Goal: Task Accomplishment & Management: Complete application form

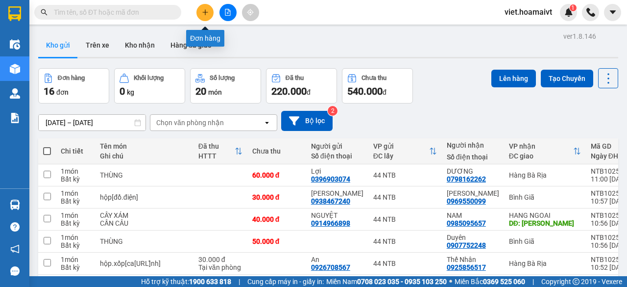
click at [202, 10] on icon "plus" at bounding box center [205, 12] width 7 height 7
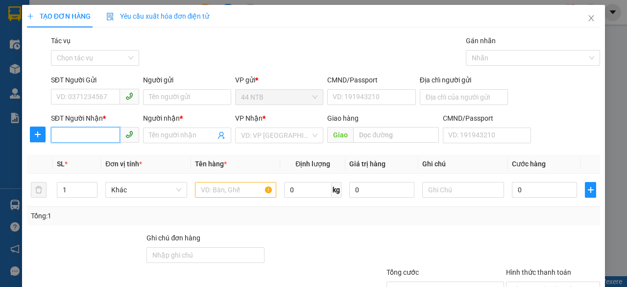
click at [72, 134] on input "SĐT Người Nhận *" at bounding box center [85, 135] width 69 height 16
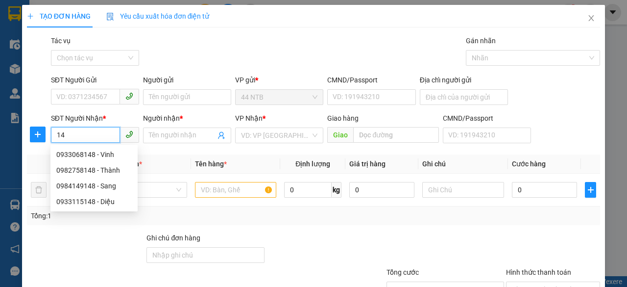
type input "1"
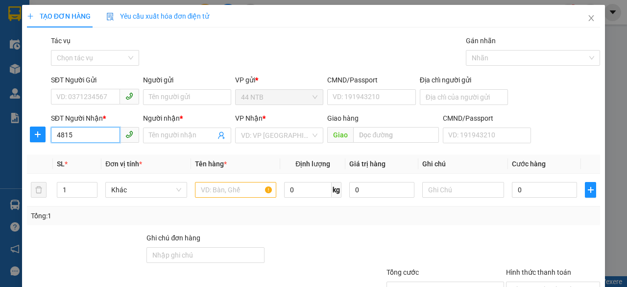
type input "48159"
click at [111, 153] on div "0827148159 - TÚ" at bounding box center [93, 154] width 75 height 11
type input "27C ĐƯỜNG 164 [GEOGRAPHIC_DATA]"
type input "0827148159"
type input "TÚ"
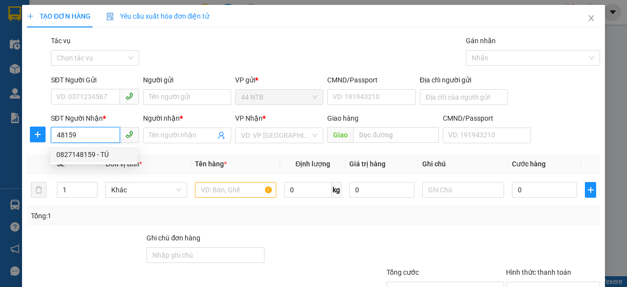
type input "ẸO ÔNG TỪ"
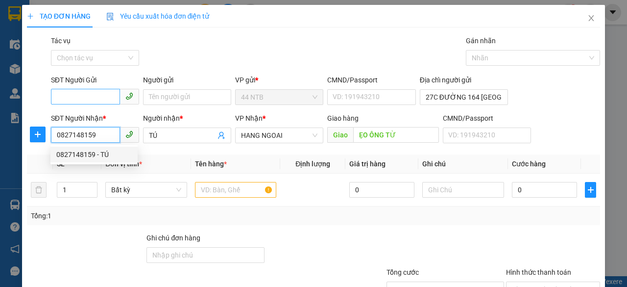
type input "0827148159"
click at [99, 92] on input "SĐT Người Gửi" at bounding box center [85, 97] width 69 height 16
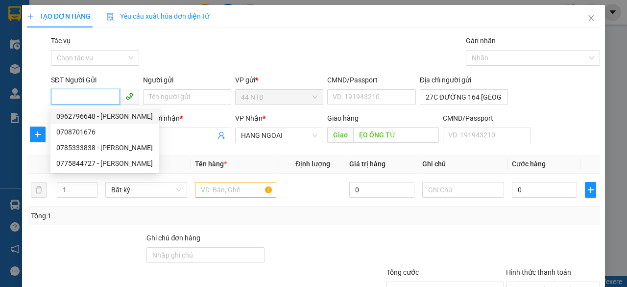
click at [111, 114] on div "0962796648 - [PERSON_NAME]" at bounding box center [104, 116] width 97 height 11
type input "0962796648"
type input "TRÍ HẢI"
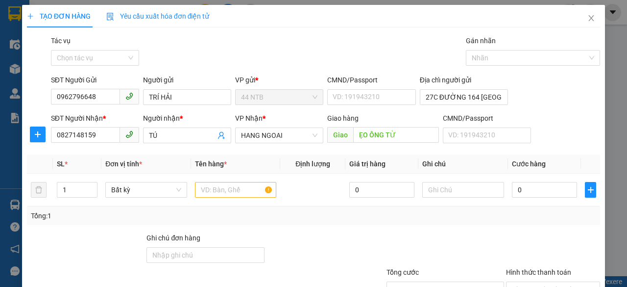
click at [246, 55] on div "Gói vận chuyển * Tiêu chuẩn Tác vụ Chọn tác vụ Gán nhãn Nhãn" at bounding box center [325, 52] width 553 height 34
click at [228, 192] on input "text" at bounding box center [236, 190] width 82 height 16
type input "2"
click at [95, 186] on span "Increase Value" at bounding box center [91, 186] width 11 height 9
click at [212, 191] on input "text" at bounding box center [236, 190] width 82 height 16
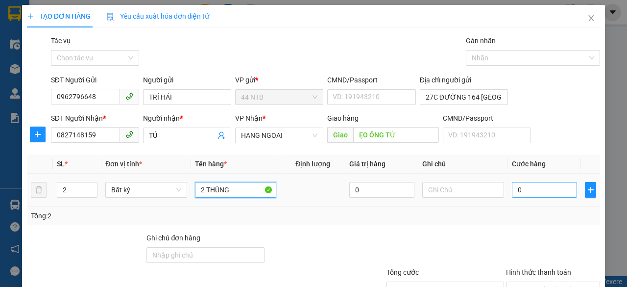
type input "2 THÙNG"
click at [531, 190] on input "0" at bounding box center [544, 190] width 65 height 16
type input "1"
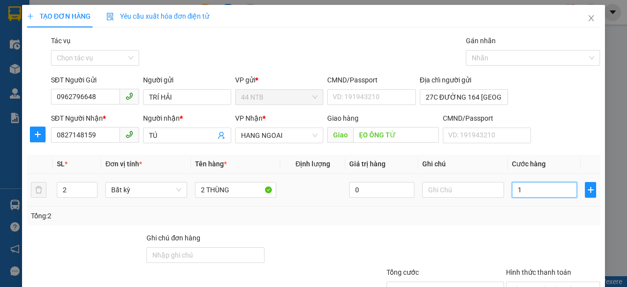
type input "10"
type input "100"
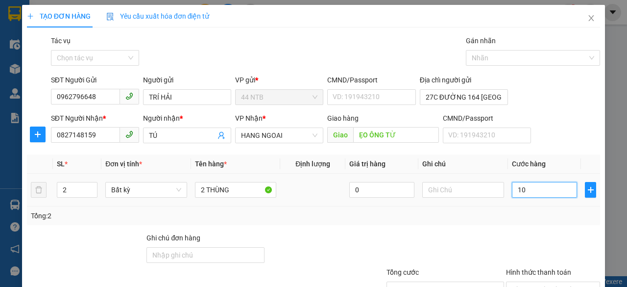
type input "100"
type input "100.000"
click at [368, 50] on div "Gói vận chuyển * Tiêu chuẩn Tác vụ Chọn tác vụ Gán nhãn Nhãn" at bounding box center [325, 52] width 553 height 34
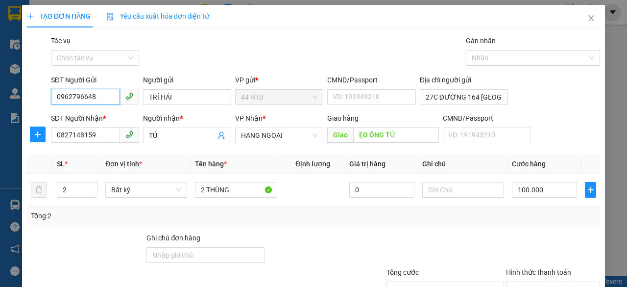
drag, startPoint x: 100, startPoint y: 97, endPoint x: 0, endPoint y: 104, distance: 100.3
click at [0, 104] on div "TẠO ĐƠN HÀNG Yêu cầu xuất hóa đơn điện tử Transit Pickup Surcharge Ids Transit …" at bounding box center [313, 143] width 627 height 287
type input "0384637746"
drag, startPoint x: 151, startPoint y: 96, endPoint x: 57, endPoint y: 97, distance: 93.6
click at [73, 96] on div "SĐT Người Gửi 0384637746 Người gửi TRÍ HẢI TRÍ HẢI VP gửi * 44 NTB CMND/Passpor…" at bounding box center [325, 92] width 553 height 34
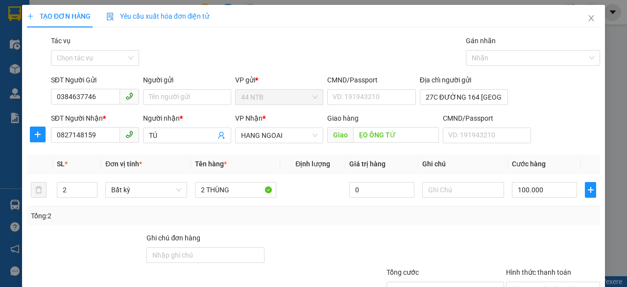
click at [370, 39] on div "Gói vận chuyển * Tiêu chuẩn Tác vụ Chọn tác vụ Gán nhãn Nhãn" at bounding box center [325, 52] width 553 height 34
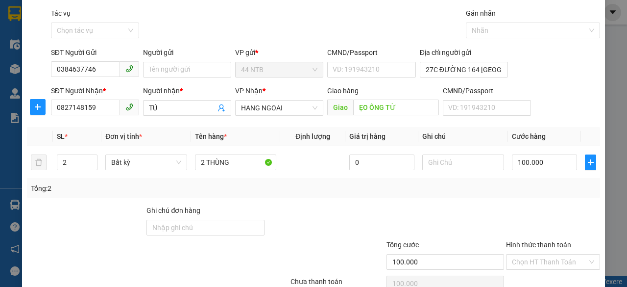
scroll to position [75, 0]
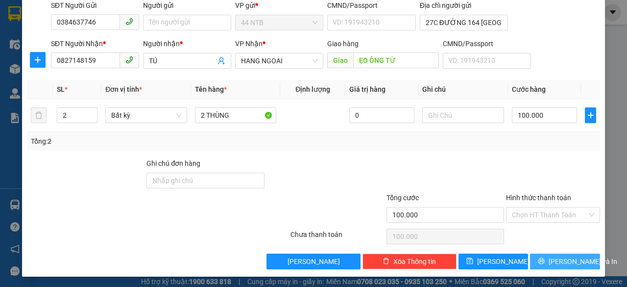
click at [546, 255] on button "[PERSON_NAME] và In" at bounding box center [565, 261] width 70 height 16
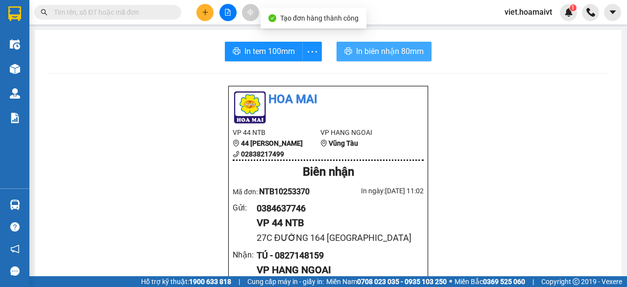
click at [397, 45] on span "In biên nhận 80mm" at bounding box center [390, 51] width 68 height 12
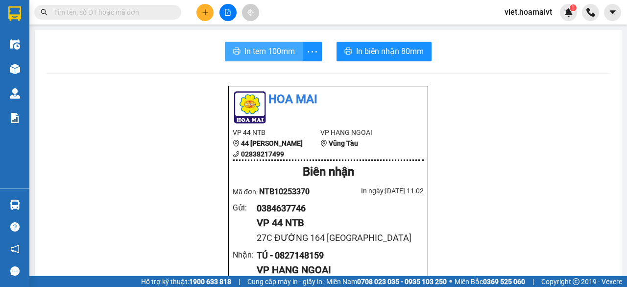
click at [279, 48] on span "In tem 100mm" at bounding box center [270, 51] width 50 height 12
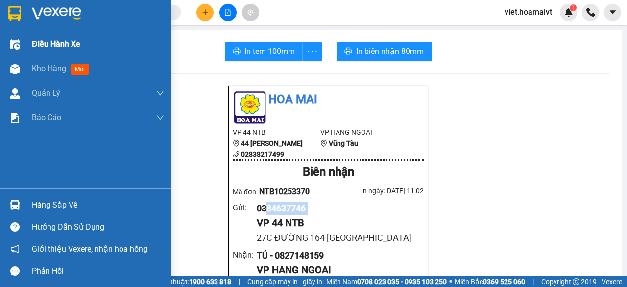
click at [52, 51] on div "Điều hành xe" at bounding box center [98, 44] width 132 height 25
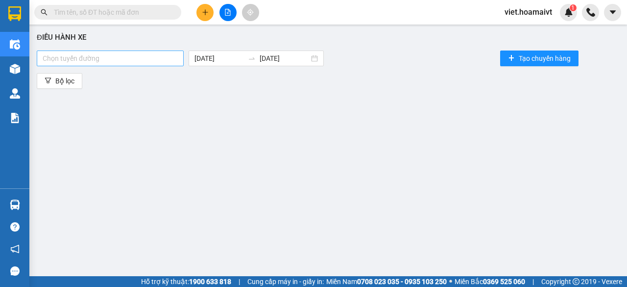
click at [156, 62] on div at bounding box center [110, 58] width 142 height 12
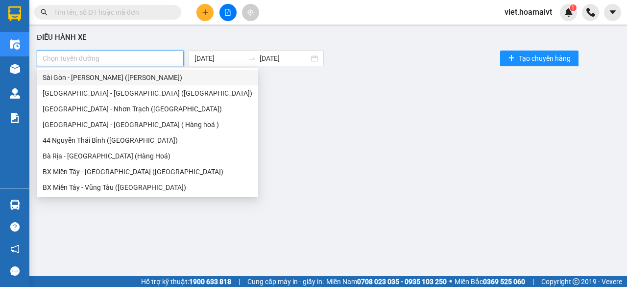
click at [95, 74] on div "Sài Gòn - [PERSON_NAME] ([PERSON_NAME])" at bounding box center [148, 77] width 210 height 11
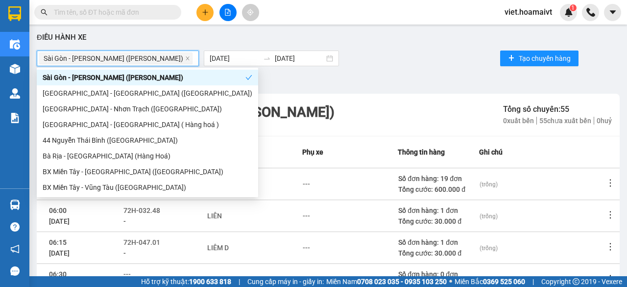
click at [443, 87] on div "Bộ lọc" at bounding box center [328, 81] width 583 height 16
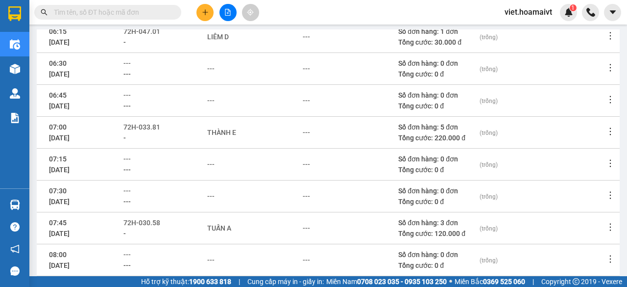
scroll to position [247, 0]
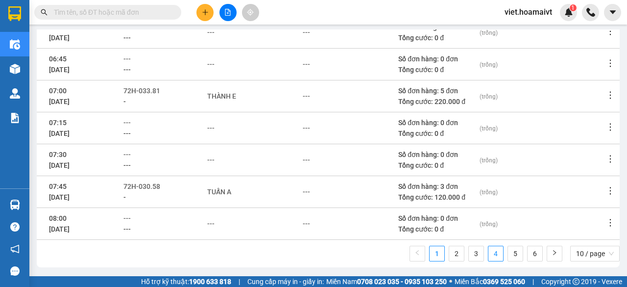
click at [489, 252] on link "4" at bounding box center [496, 253] width 15 height 15
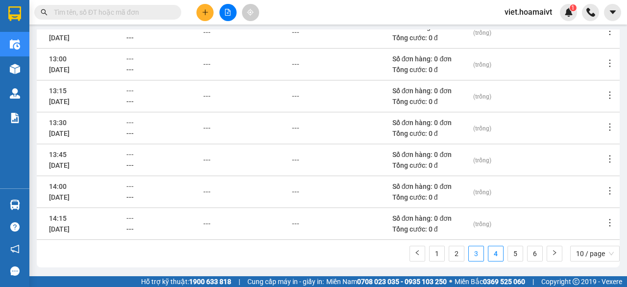
click at [469, 254] on link "3" at bounding box center [476, 253] width 15 height 15
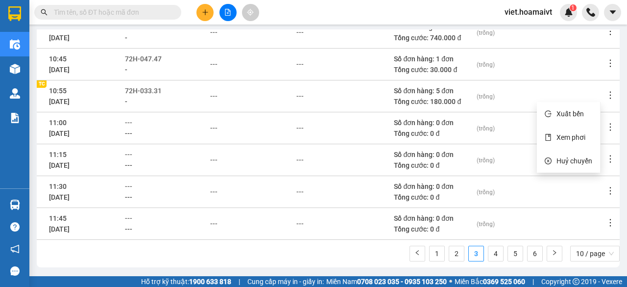
click at [606, 96] on icon "more" at bounding box center [611, 95] width 10 height 10
click at [578, 140] on span "Xem phơi" at bounding box center [571, 137] width 29 height 8
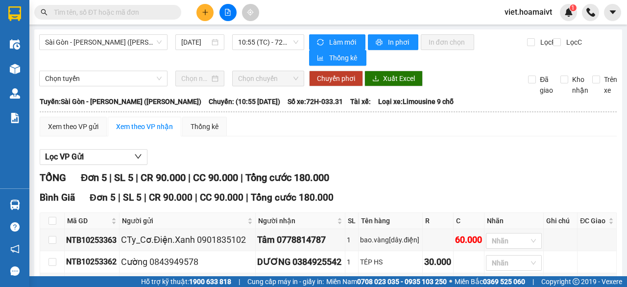
click at [495, 135] on div "Xem theo VP gửi Xem theo VP nhận Thống kê" at bounding box center [328, 127] width 577 height 20
click at [32, 8] on div at bounding box center [95, 12] width 191 height 15
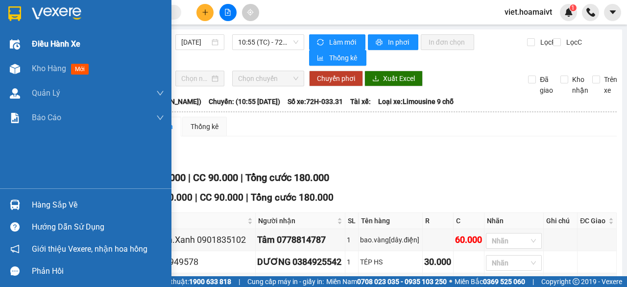
click at [59, 18] on img at bounding box center [57, 13] width 50 height 15
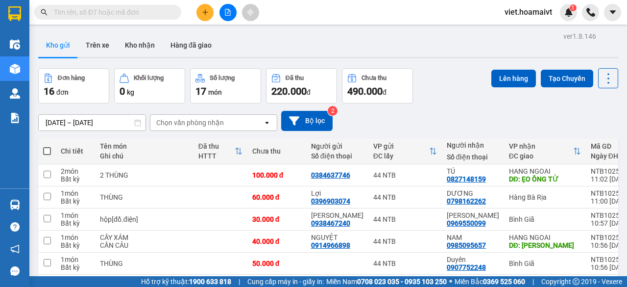
click at [448, 115] on div "[DATE] – [DATE] Press the down arrow key to interact with the calendar and sele…" at bounding box center [328, 121] width 580 height 20
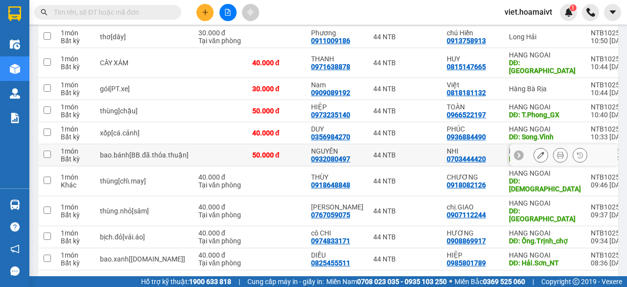
scroll to position [283, 0]
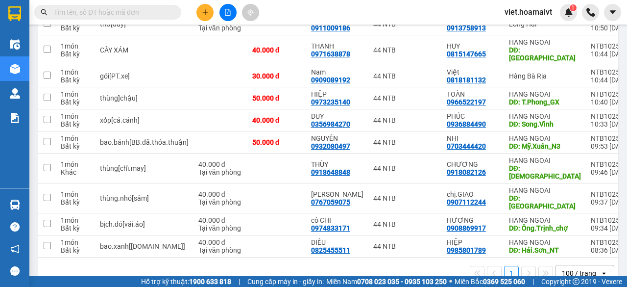
click at [393, 280] on strong "0708 023 035 - 0935 103 250" at bounding box center [402, 281] width 90 height 8
click at [381, 282] on strong "0708 023 035 - 0935 103 250" at bounding box center [402, 281] width 90 height 8
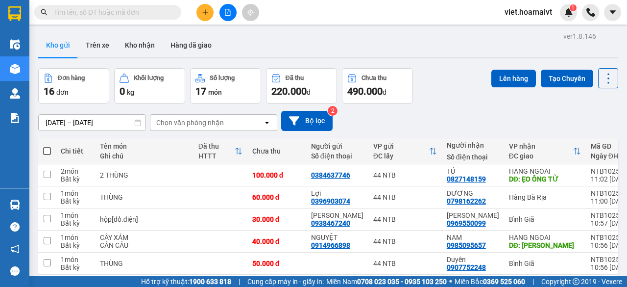
click at [463, 111] on div "[DATE] – [DATE] Press the down arrow key to interact with the calendar and sele…" at bounding box center [328, 121] width 580 height 20
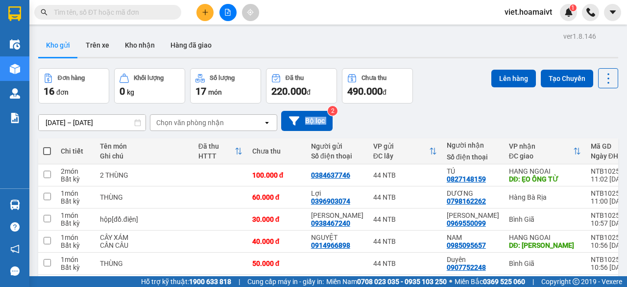
click at [463, 111] on div "[DATE] – [DATE] Press the down arrow key to interact with the calendar and sele…" at bounding box center [328, 121] width 580 height 20
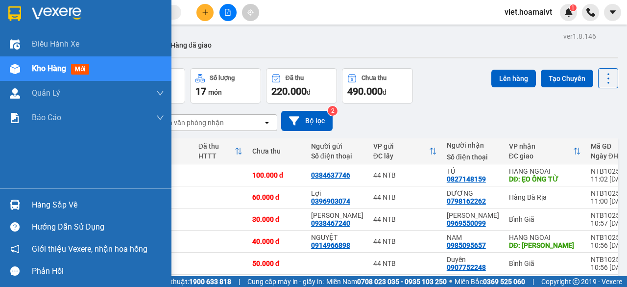
click at [27, 18] on div at bounding box center [86, 16] width 172 height 32
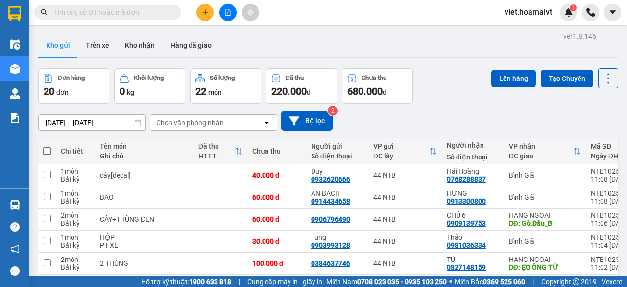
click at [467, 122] on div "[DATE] – [DATE] Press the down arrow key to interact with the calendar and sele…" at bounding box center [328, 121] width 580 height 20
click at [208, 9] on icon "plus" at bounding box center [205, 12] width 7 height 7
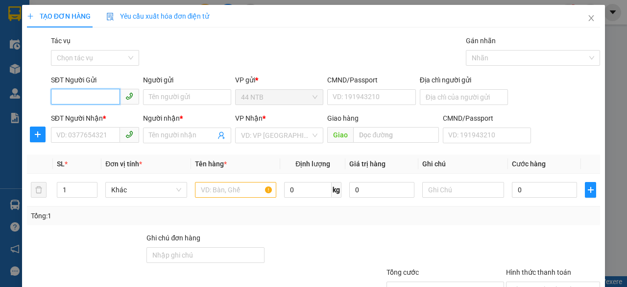
click at [90, 99] on input "SĐT Người Gửi" at bounding box center [85, 97] width 69 height 16
type input "02822007123"
click at [97, 114] on div "02822007123 - Việt hùng" at bounding box center [95, 116] width 78 height 11
type input "Việt hùng"
type input "0968424555"
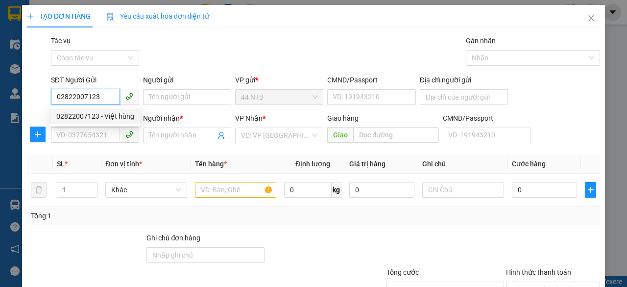
type input "DỊU"
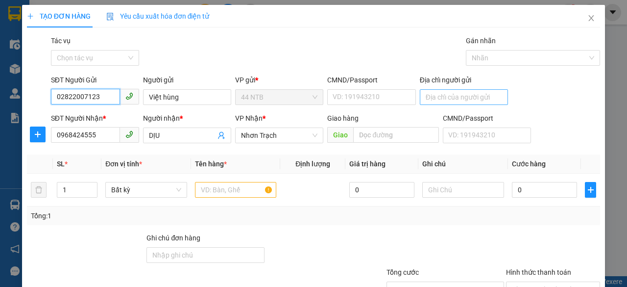
type input "02822007123"
click at [478, 98] on input "Địa chỉ người gửi" at bounding box center [464, 97] width 88 height 16
type input "7/5 ĐƯỜNG SỐ 9 AN NHƠN"
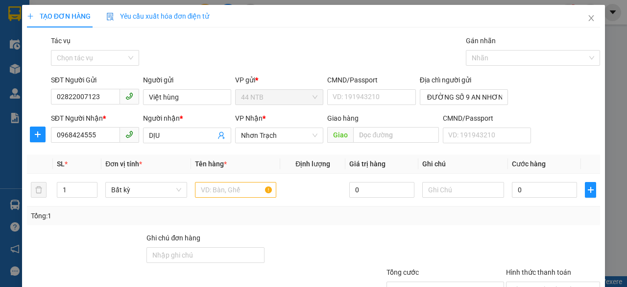
drag, startPoint x: 256, startPoint y: 36, endPoint x: 187, endPoint y: 123, distance: 111.0
click at [255, 35] on div "Gói vận chuyển * Tiêu chuẩn Tác vụ Chọn tác vụ Gán nhãn Nhãn" at bounding box center [325, 52] width 553 height 34
drag, startPoint x: 101, startPoint y: 135, endPoint x: 0, endPoint y: 145, distance: 101.9
click at [0, 145] on div "TẠO ĐƠN HÀNG Yêu cầu xuất hóa đơn điện tử Transit Pickup Surcharge Ids Transit …" at bounding box center [313, 143] width 627 height 287
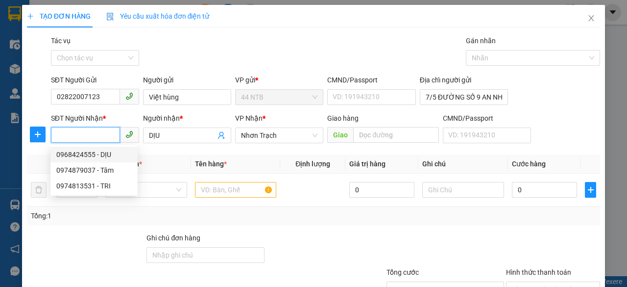
click at [99, 138] on input "SĐT Người Nhận *" at bounding box center [85, 135] width 69 height 16
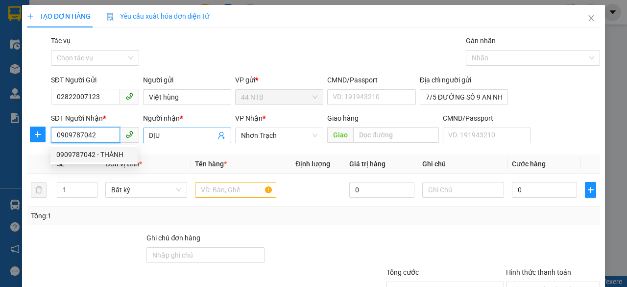
type input "0909787042"
drag, startPoint x: 177, startPoint y: 134, endPoint x: 73, endPoint y: 139, distance: 104.5
click at [74, 138] on div "SĐT Người Nhận * 0909787042 Người nhận * DỊU DỊU VP Nhận * Nhơn Trạch Giao hàng…" at bounding box center [325, 130] width 553 height 34
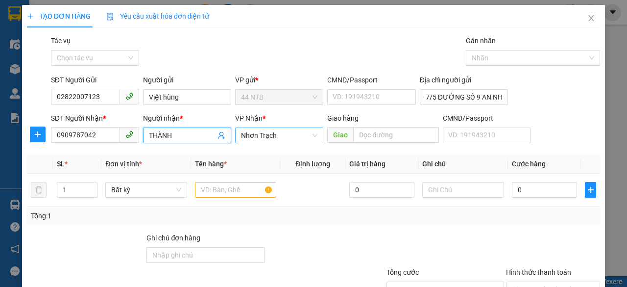
click at [253, 130] on span "Nhơn Trạch" at bounding box center [279, 135] width 76 height 15
type input "THÀNH"
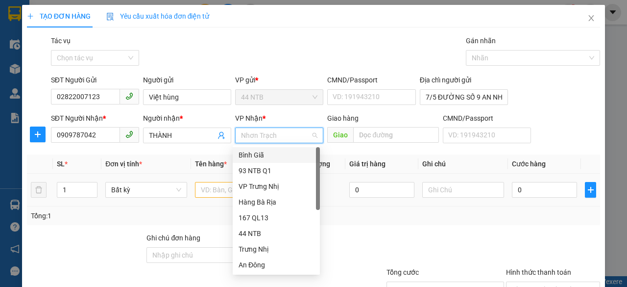
drag, startPoint x: 263, startPoint y: 155, endPoint x: 224, endPoint y: 174, distance: 44.1
click at [263, 154] on div "Bình Giã" at bounding box center [276, 155] width 75 height 11
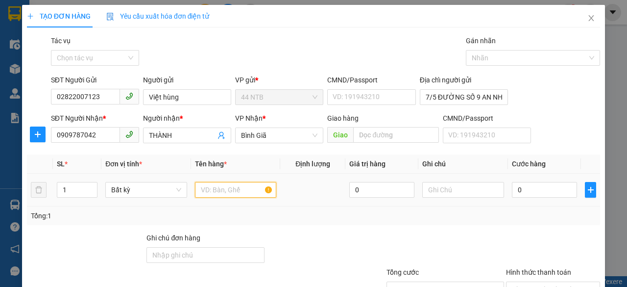
click at [220, 182] on input "text" at bounding box center [236, 190] width 82 height 16
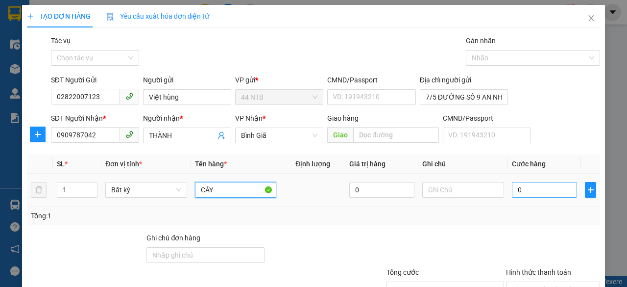
type input "CÂY"
click at [521, 195] on input "0" at bounding box center [544, 190] width 65 height 16
type input "3"
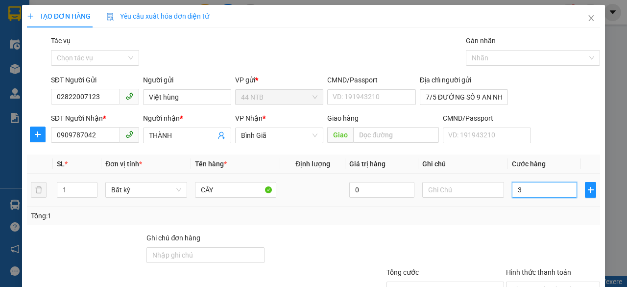
type input "30"
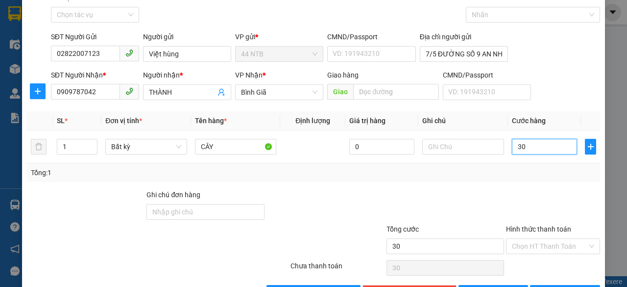
scroll to position [75, 0]
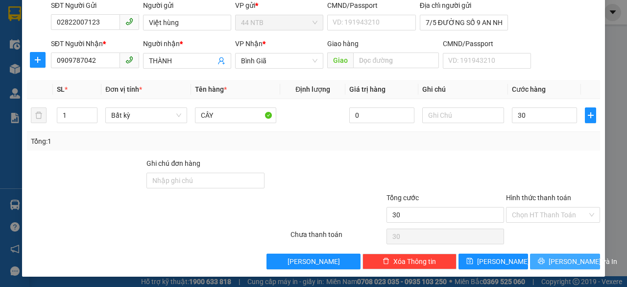
type input "30.000"
click at [555, 254] on button "[PERSON_NAME] và In" at bounding box center [565, 261] width 70 height 16
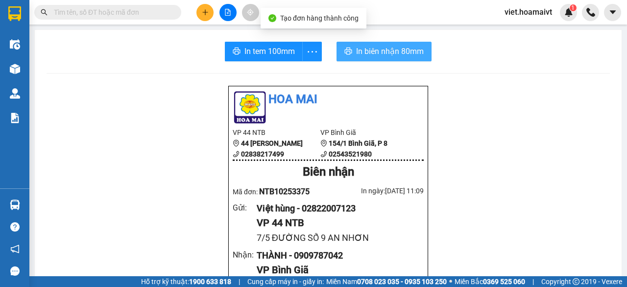
click at [363, 45] on span "In biên nhận 80mm" at bounding box center [390, 51] width 68 height 12
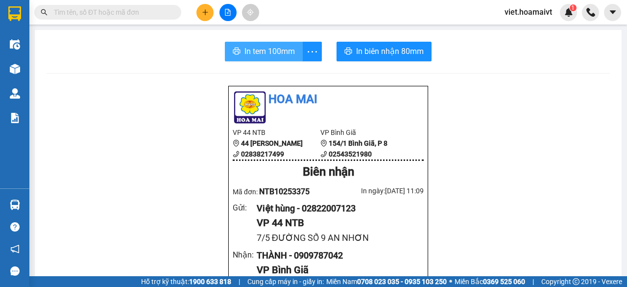
click at [288, 52] on span "In tem 100mm" at bounding box center [270, 51] width 50 height 12
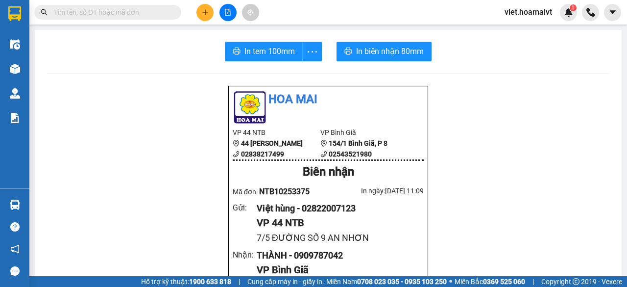
click at [209, 13] on button at bounding box center [205, 12] width 17 height 17
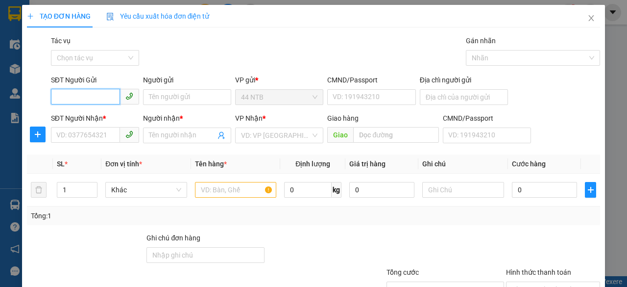
click at [101, 95] on input "SĐT Người Gửi" at bounding box center [85, 97] width 69 height 16
type input "02822007123"
click at [109, 118] on div "02822007123 - Việt hùng" at bounding box center [95, 116] width 78 height 11
type input "Việt hùng"
type input "7/5 ĐƯỜNG SỐ 9 AN NHƠN"
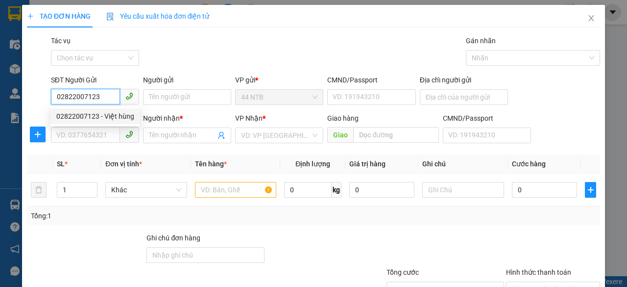
type input "0909787042"
type input "THÀNH"
type input "02822007123"
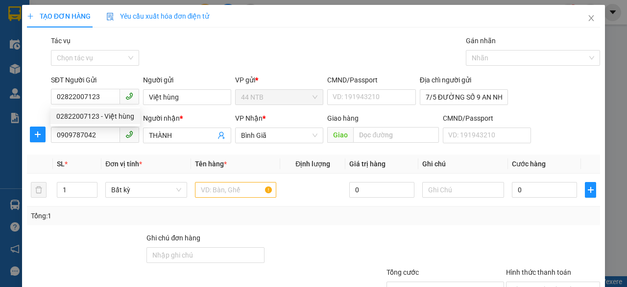
click at [186, 76] on div "Người gửi" at bounding box center [187, 80] width 88 height 11
click at [186, 89] on input "Việt hùng" at bounding box center [187, 97] width 88 height 16
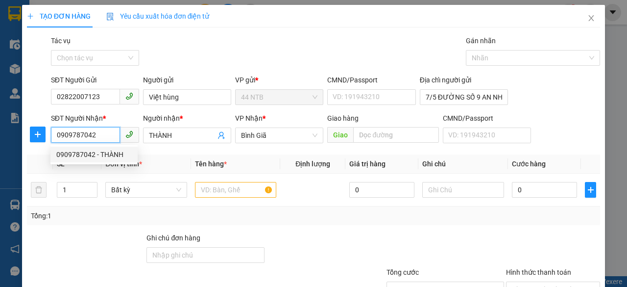
drag, startPoint x: 99, startPoint y: 137, endPoint x: 0, endPoint y: 73, distance: 117.8
click at [0, 70] on div "TẠO ĐƠN HÀNG Yêu cầu xuất hóa đơn điện tử Transit Pickup Surcharge Ids Transit …" at bounding box center [313, 143] width 627 height 287
type input "0395351599"
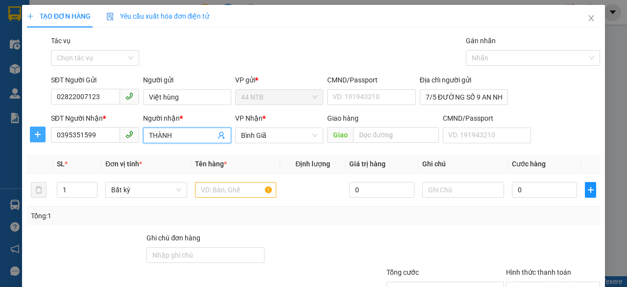
drag, startPoint x: 206, startPoint y: 137, endPoint x: 29, endPoint y: 137, distance: 176.5
click at [29, 137] on div "SĐT Người Nhận * 0395351599 Người nhận * THÀNH THÀNH VP Nhận * Bình Giã Giao …" at bounding box center [314, 130] width 576 height 34
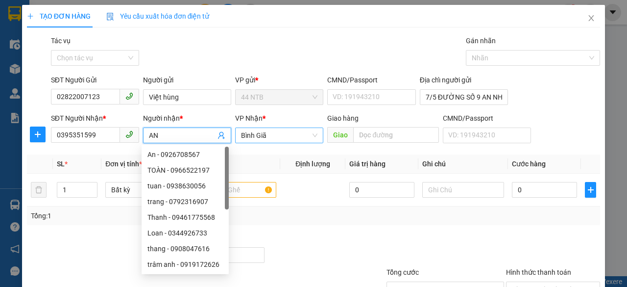
click at [279, 131] on span "Bình Giã" at bounding box center [279, 135] width 76 height 15
type input "AN"
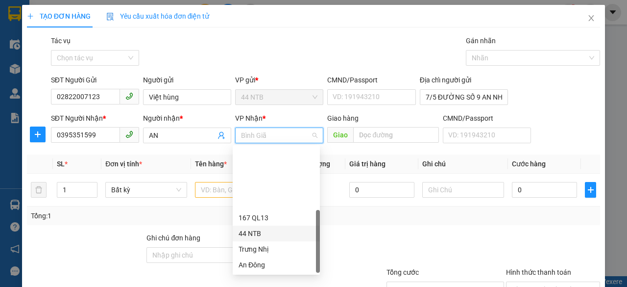
scroll to position [78, 0]
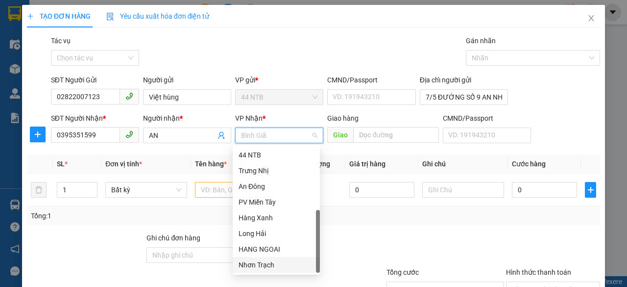
click at [277, 268] on div "Nhơn Trạch" at bounding box center [276, 264] width 75 height 11
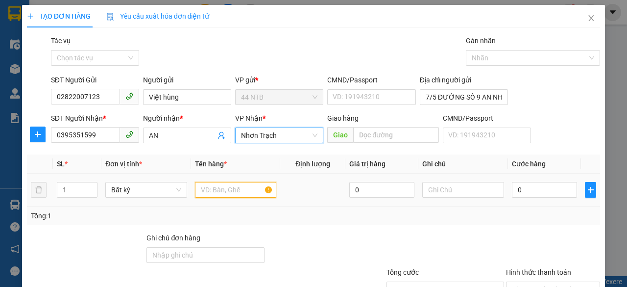
click at [215, 190] on input "text" at bounding box center [236, 190] width 82 height 16
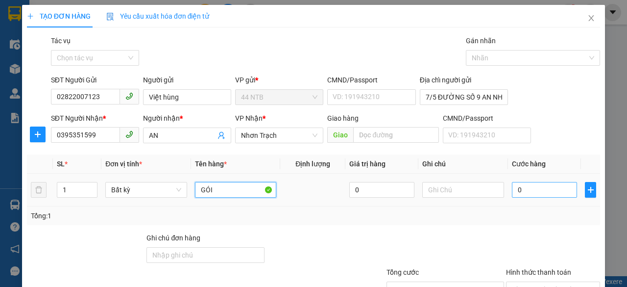
type input "GÓI"
click at [546, 189] on input "0" at bounding box center [544, 190] width 65 height 16
type input "3"
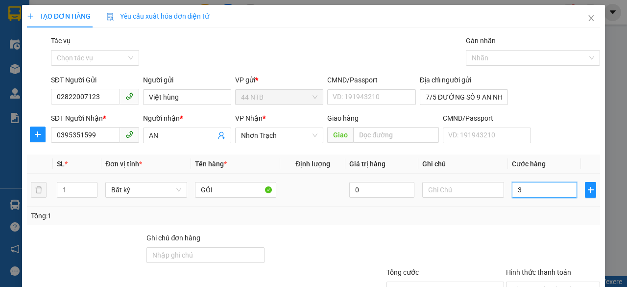
type input "30"
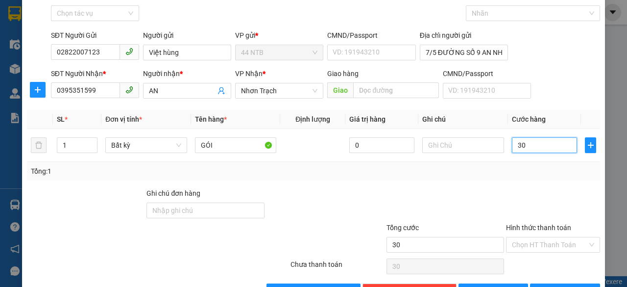
scroll to position [75, 0]
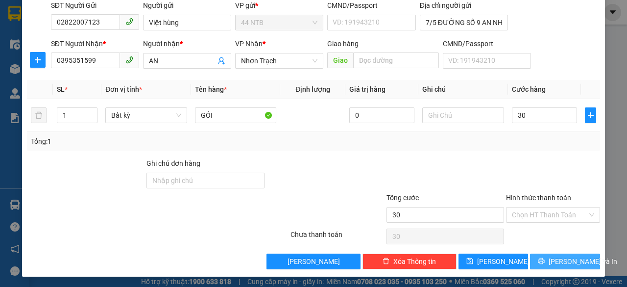
type input "30.000"
click at [564, 260] on span "[PERSON_NAME] và In" at bounding box center [583, 261] width 69 height 11
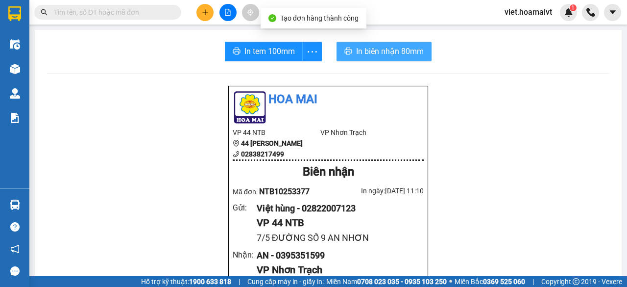
click at [373, 51] on span "In biên nhận 80mm" at bounding box center [390, 51] width 68 height 12
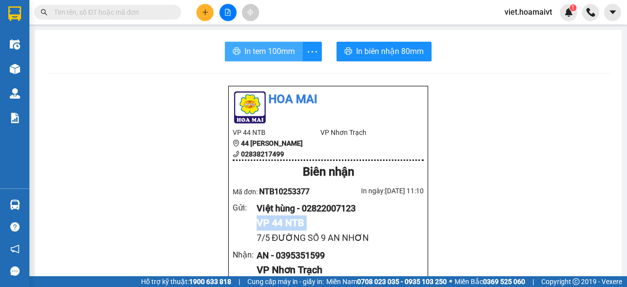
click at [265, 51] on span "In tem 100mm" at bounding box center [270, 51] width 50 height 12
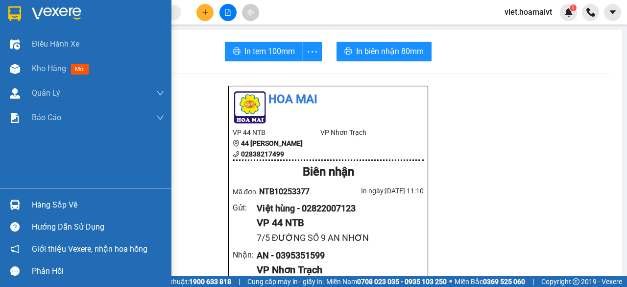
click at [26, 9] on div at bounding box center [86, 16] width 172 height 32
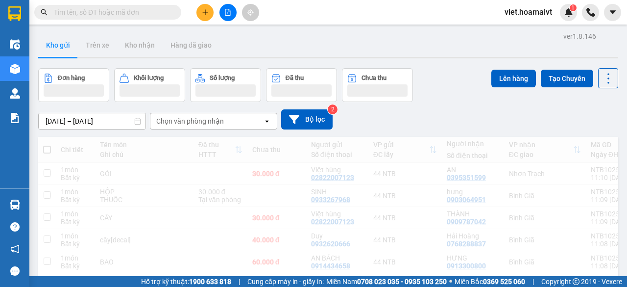
click at [442, 125] on div "[DATE] – [DATE] Press the down arrow key to interact with the calendar and sele…" at bounding box center [328, 119] width 580 height 20
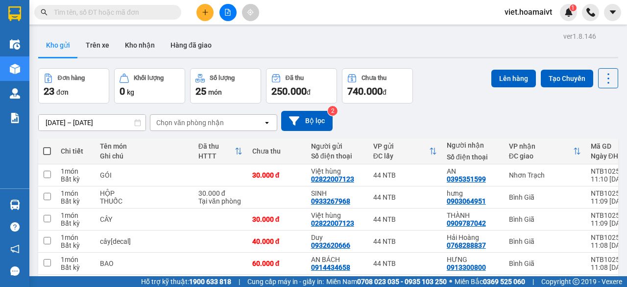
click at [442, 125] on div "[DATE] – [DATE] Press the down arrow key to interact with the calendar and sele…" at bounding box center [328, 121] width 580 height 20
click at [201, 126] on div "Chọn văn phòng nhận" at bounding box center [190, 123] width 68 height 10
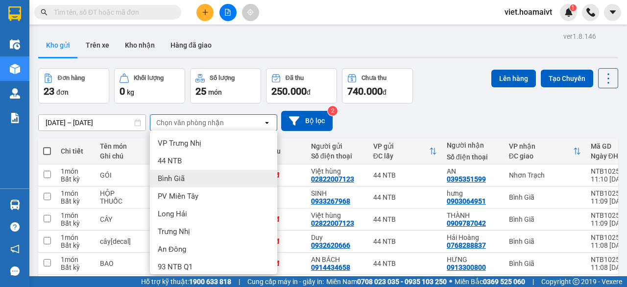
click at [200, 177] on div "Bình Giã" at bounding box center [213, 179] width 127 height 18
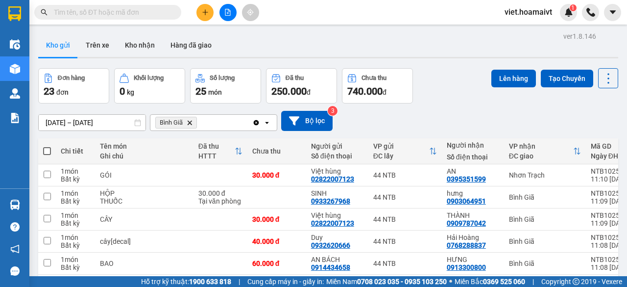
click at [423, 119] on div "[DATE] – [DATE] Press the down arrow key to interact with the calendar and sele…" at bounding box center [328, 121] width 580 height 20
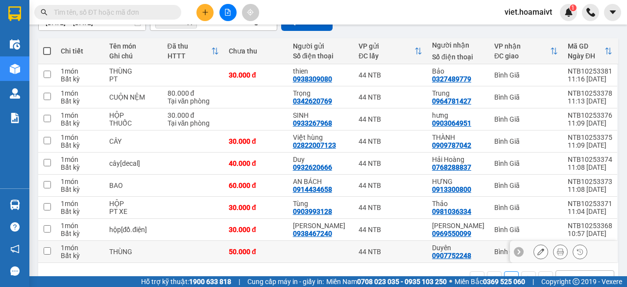
scroll to position [127, 0]
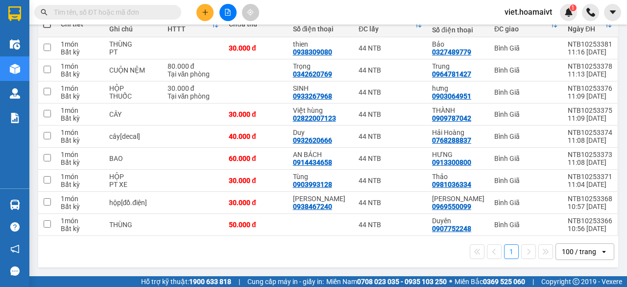
click at [370, 262] on div "1 100 / trang open" at bounding box center [328, 251] width 580 height 31
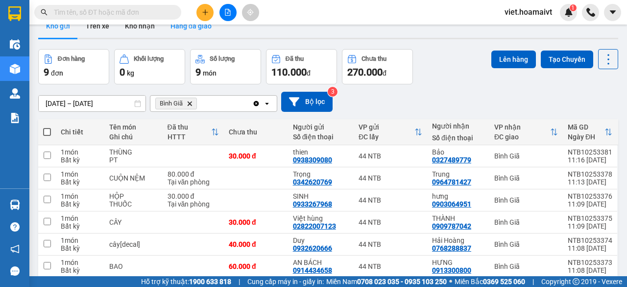
scroll to position [0, 0]
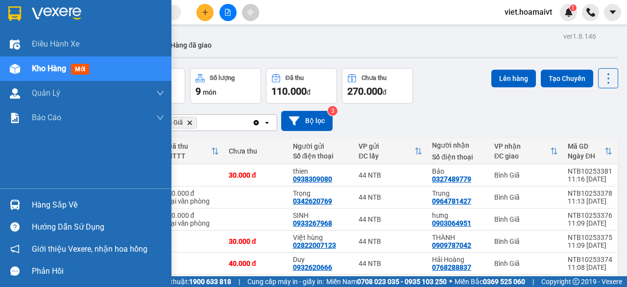
click at [50, 11] on img at bounding box center [57, 13] width 50 height 15
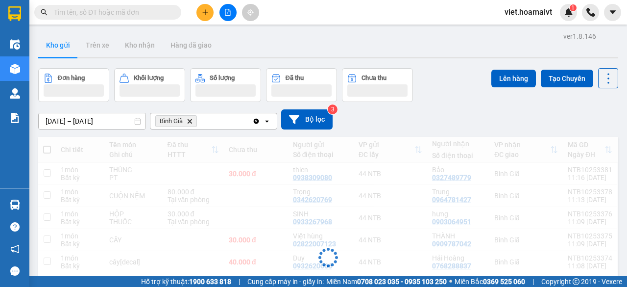
click at [536, 100] on div "Lên hàng Tạo Chuyến" at bounding box center [555, 85] width 127 height 34
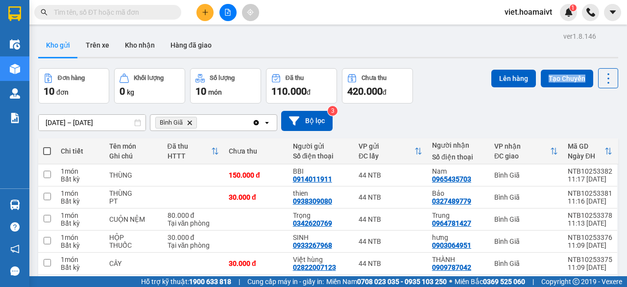
click at [535, 100] on div "Lên hàng Tạo Chuyến" at bounding box center [555, 85] width 127 height 35
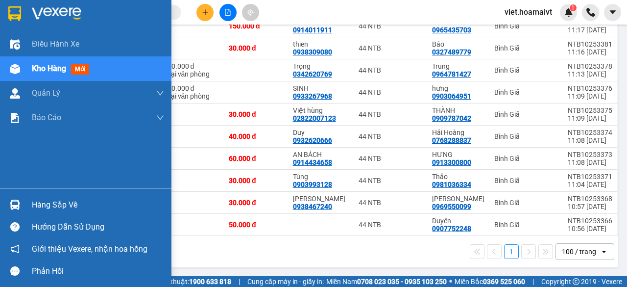
click at [53, 10] on img at bounding box center [57, 13] width 50 height 15
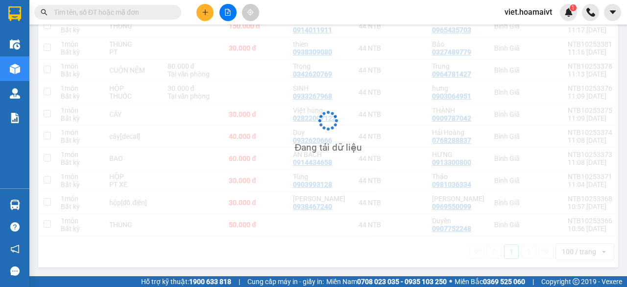
scroll to position [150, 0]
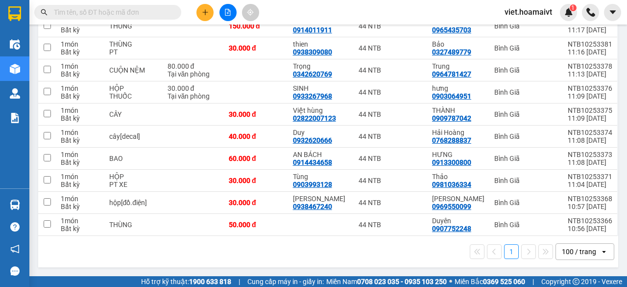
click at [616, 95] on main "ver 1.8.146 Kho gửi Trên xe Kho nhận Hàng đã giao Đơn hàng 10 đơn Khối lượng 0 …" at bounding box center [313, 138] width 627 height 276
click at [346, 248] on div "1 100 / trang open" at bounding box center [328, 251] width 573 height 17
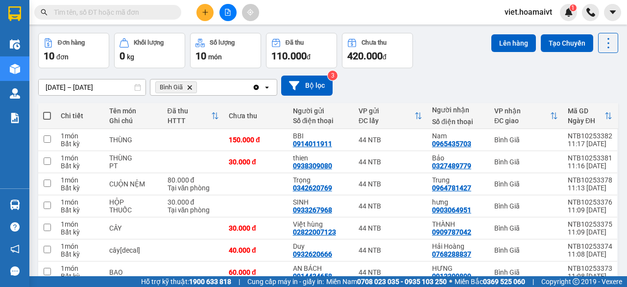
scroll to position [0, 0]
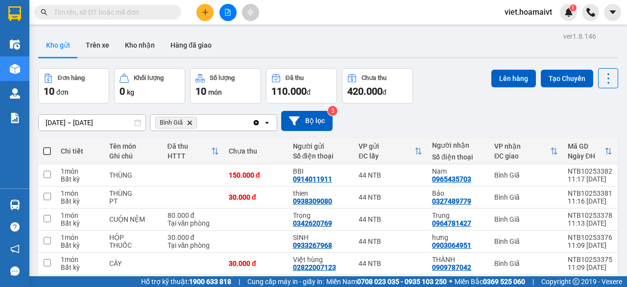
click at [427, 87] on div "Đơn hàng 10 đơn Khối lượng 0 kg Số lượng 10 món Đã thu 110.000 đ Chưa thu 420.0…" at bounding box center [328, 85] width 580 height 35
click at [202, 14] on icon "plus" at bounding box center [205, 12] width 7 height 7
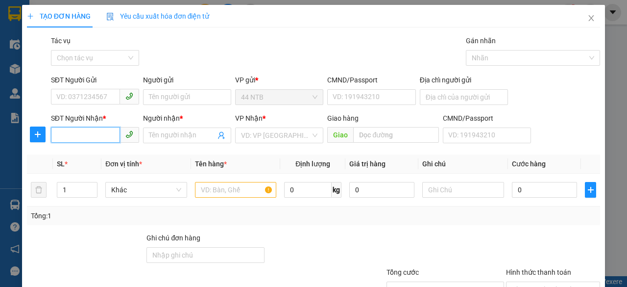
click at [101, 135] on input "SĐT Người Nhận *" at bounding box center [85, 135] width 69 height 16
type input "0918126457"
click at [110, 158] on div "0918126457 - Nhiều" at bounding box center [93, 154] width 75 height 11
type input "431 AN DUONG [PERSON_NAME]"
type input "Nhiều"
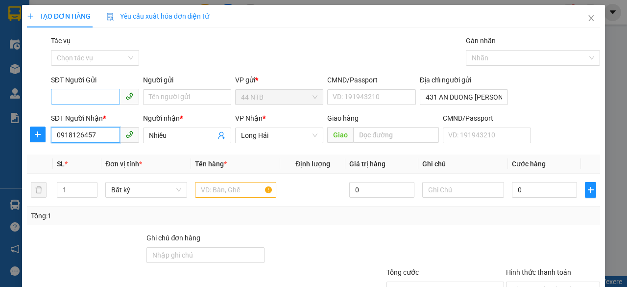
type input "0918126457"
click at [94, 95] on input "SĐT Người Gửi" at bounding box center [85, 97] width 69 height 16
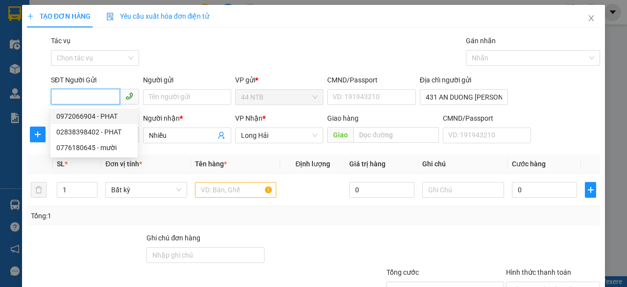
click at [82, 96] on input "SĐT Người Gửi" at bounding box center [85, 97] width 69 height 16
click at [115, 137] on div "02838398402 - PHAT" at bounding box center [93, 131] width 75 height 11
type input "02838398402"
type input "PHAT"
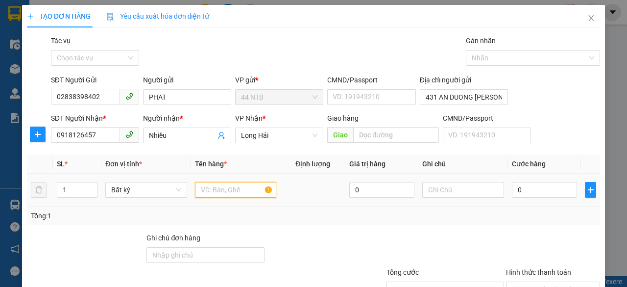
click at [203, 183] on input "text" at bounding box center [236, 190] width 82 height 16
type input "HỘP"
click at [463, 200] on td at bounding box center [464, 190] width 90 height 33
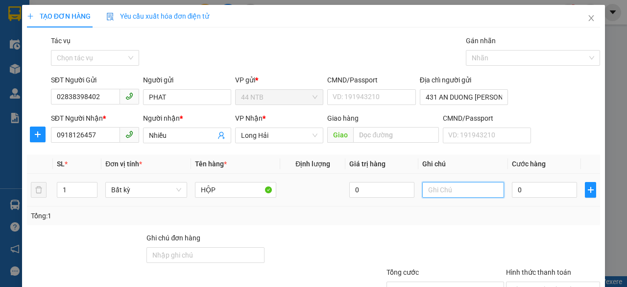
click at [465, 191] on input "text" at bounding box center [464, 190] width 82 height 16
type input "PT"
click at [549, 191] on input "0" at bounding box center [544, 190] width 65 height 16
type input "3"
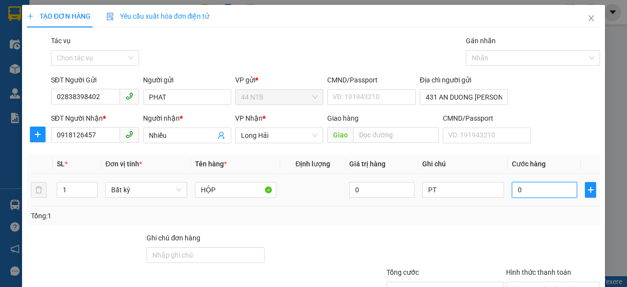
type input "3"
type input "30"
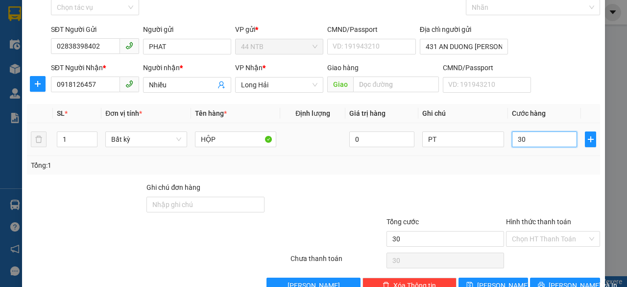
scroll to position [75, 0]
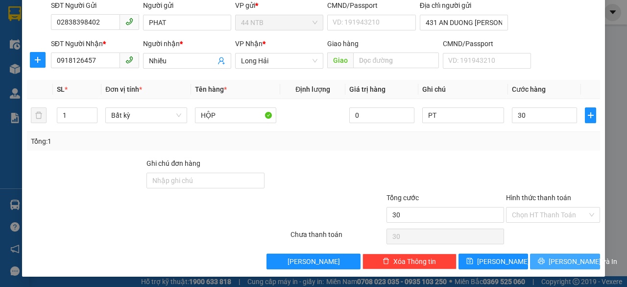
type input "30.000"
click at [569, 253] on button "[PERSON_NAME] và In" at bounding box center [565, 261] width 70 height 16
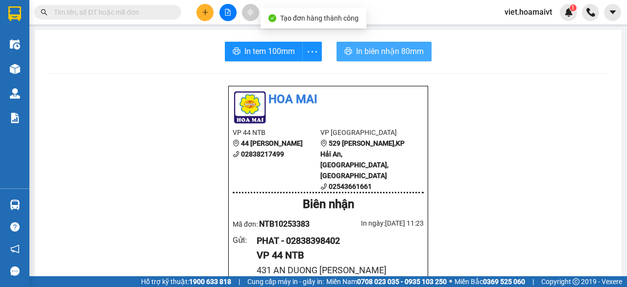
click at [387, 50] on span "In biên nhận 80mm" at bounding box center [390, 51] width 68 height 12
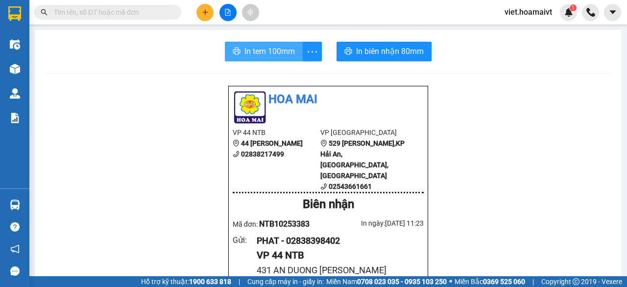
click at [268, 54] on span "In tem 100mm" at bounding box center [270, 51] width 50 height 12
click at [203, 12] on icon "plus" at bounding box center [205, 12] width 7 height 7
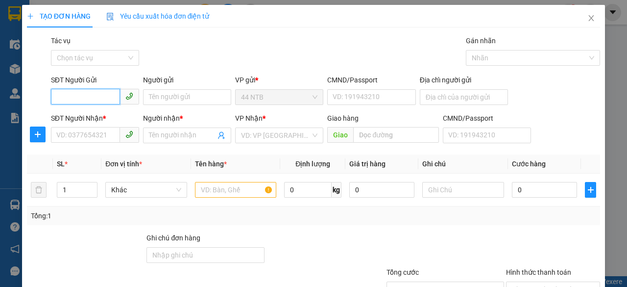
click at [109, 96] on input "SĐT Người Gửi" at bounding box center [85, 97] width 69 height 16
type input "0906615388"
click at [107, 116] on div "0906615388 - CTy_Thái.Tú" at bounding box center [96, 116] width 81 height 11
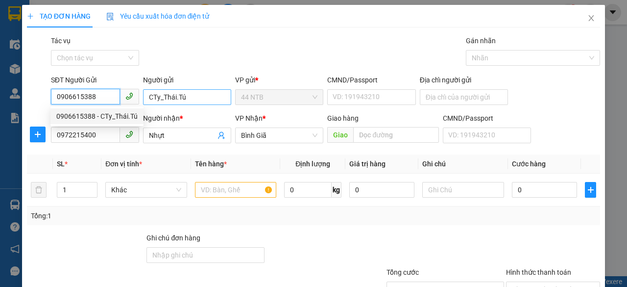
type input "CTy_Thái.Tú"
type input "0972215400"
type input "Nhựt"
type input "0906615388"
click at [211, 71] on div "Transit Pickup Surcharge Ids Transit Deliver Surcharge Ids Transit Deliver Surc…" at bounding box center [314, 189] width 574 height 308
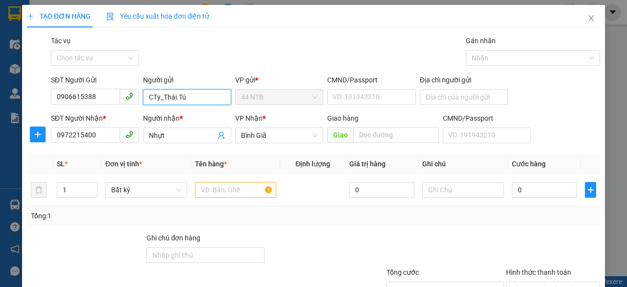
drag, startPoint x: 204, startPoint y: 98, endPoint x: 0, endPoint y: 94, distance: 204.5
click at [0, 95] on div "TẠO ĐƠN HÀNG Yêu cầu xuất hóa đơn điện tử Transit Pickup Surcharge Ids Transit …" at bounding box center [313, 143] width 627 height 287
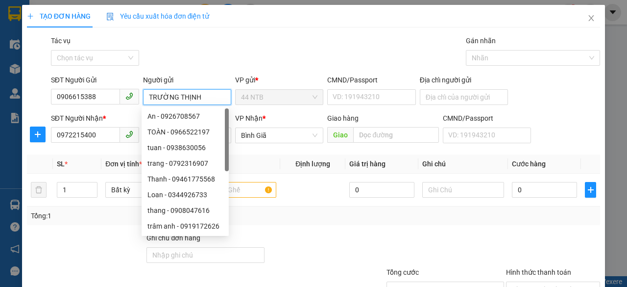
drag, startPoint x: 135, startPoint y: 56, endPoint x: 170, endPoint y: 62, distance: 35.3
click at [142, 56] on div "Gói vận chuyển * Tiêu chuẩn Tác vụ Chọn tác vụ Gán nhãn Nhãn" at bounding box center [325, 52] width 553 height 34
type input "TRƯỜNG THỊNH"
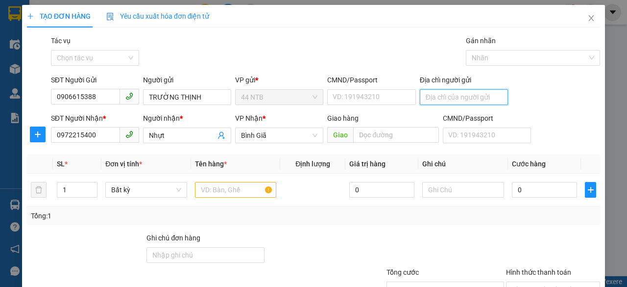
drag, startPoint x: 429, startPoint y: 100, endPoint x: 427, endPoint y: 104, distance: 5.3
click at [429, 100] on input "Địa chỉ người gửi" at bounding box center [464, 97] width 88 height 16
type input "212/94 [PERSON_NAME]"
click at [275, 43] on div "Gói vận chuyển * Tiêu chuẩn Tác vụ Chọn tác vụ Gán nhãn Nhãn" at bounding box center [325, 52] width 553 height 34
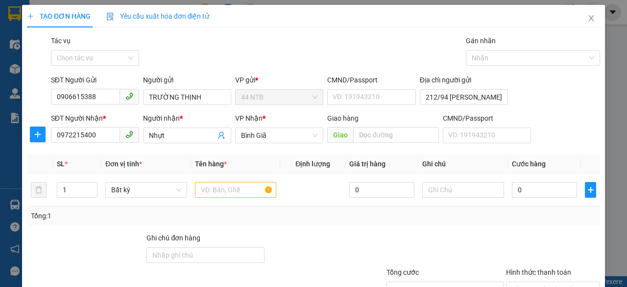
scroll to position [0, 0]
drag, startPoint x: 101, startPoint y: 133, endPoint x: 0, endPoint y: 156, distance: 103.6
click at [0, 156] on div "TẠO ĐƠN HÀNG Yêu cầu xuất hóa đơn điện tử Transit Pickup Surcharge Ids Transit …" at bounding box center [313, 143] width 627 height 287
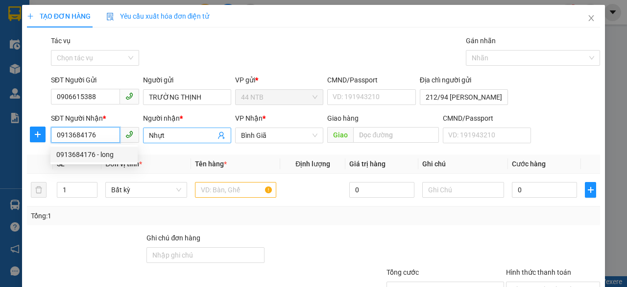
type input "0913684176"
drag, startPoint x: 165, startPoint y: 136, endPoint x: 74, endPoint y: 147, distance: 91.3
click at [75, 147] on body "Kết quả tìm kiếm ( 0 ) Bộ lọc Ngày tạo đơn gần nhất No Data viet.hoamaivt 1 Điề…" at bounding box center [313, 143] width 627 height 287
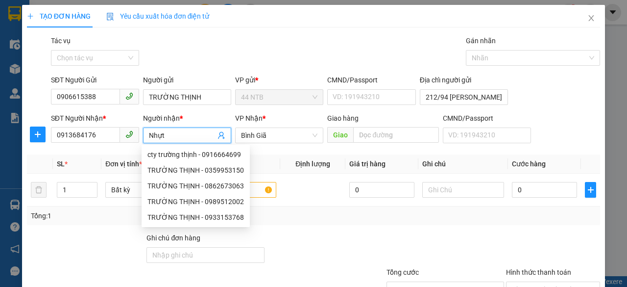
type input ";"
type input "LONG"
click at [332, 54] on div "Gói vận chuyển * Tiêu chuẩn Tác vụ Chọn tác vụ Gán nhãn Nhãn" at bounding box center [325, 52] width 553 height 34
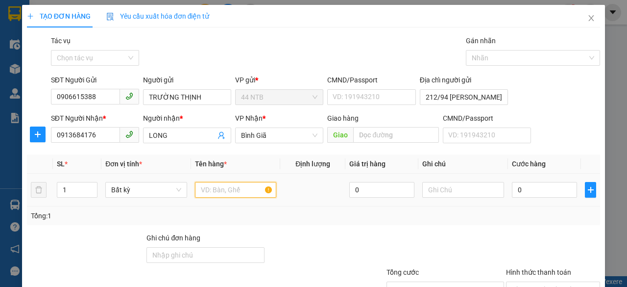
click at [212, 194] on input "text" at bounding box center [236, 190] width 82 height 16
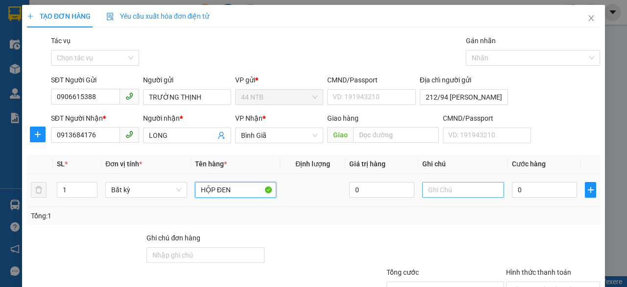
type input "HỘP ĐEN"
click at [431, 188] on input "text" at bounding box center [464, 190] width 82 height 16
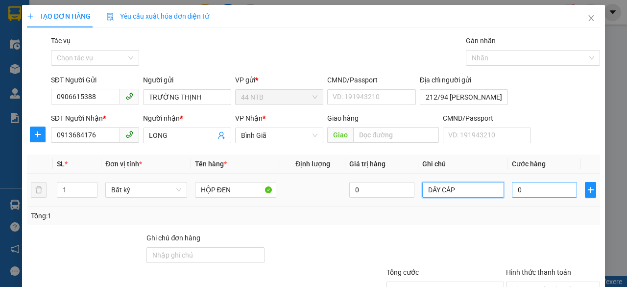
type input "DÂY CÁP"
click at [548, 184] on input "0" at bounding box center [544, 190] width 65 height 16
type input "3"
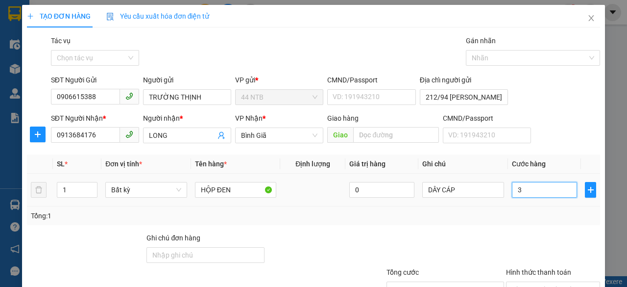
type input "30"
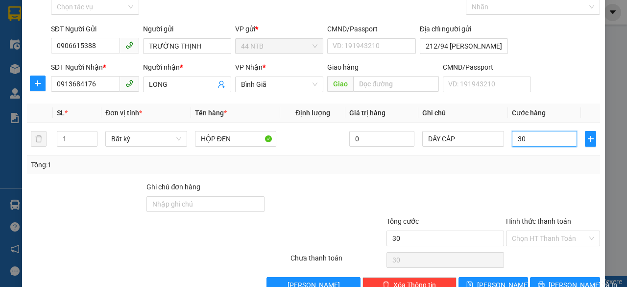
scroll to position [75, 0]
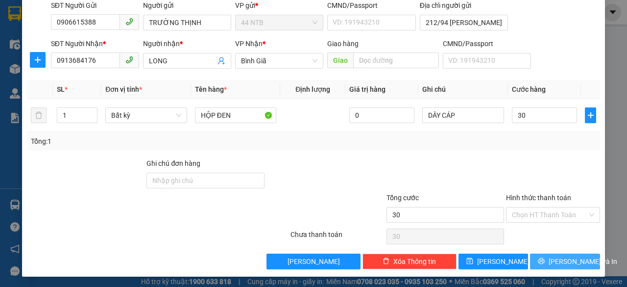
type input "30.000"
click at [571, 264] on span "[PERSON_NAME] và In" at bounding box center [583, 261] width 69 height 11
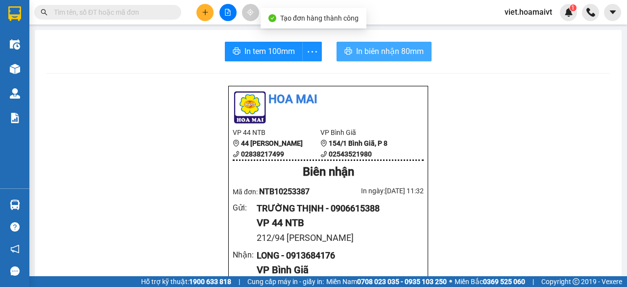
click at [372, 54] on span "In biên nhận 80mm" at bounding box center [390, 51] width 68 height 12
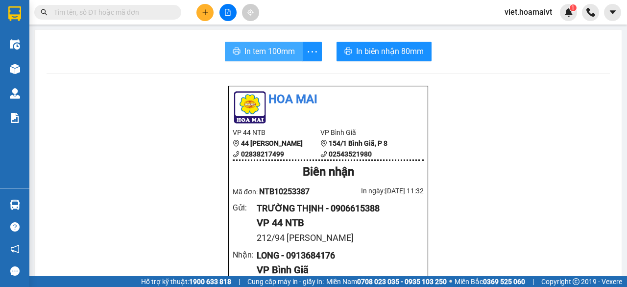
click at [274, 52] on span "In tem 100mm" at bounding box center [270, 51] width 50 height 12
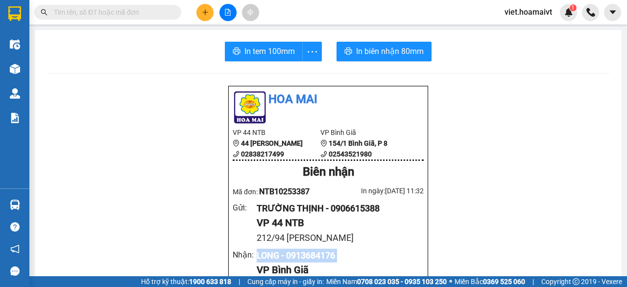
click at [204, 6] on button at bounding box center [205, 12] width 17 height 17
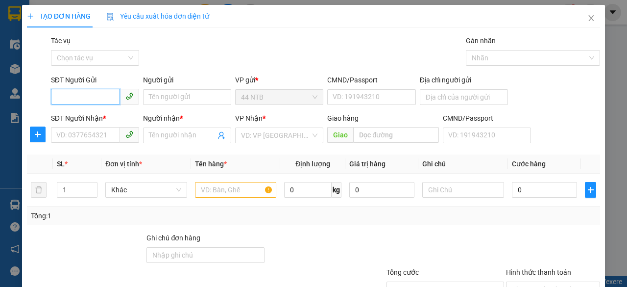
click at [87, 97] on input "SĐT Người Gửi" at bounding box center [85, 97] width 69 height 16
click at [65, 136] on input "SĐT Người Nhận *" at bounding box center [85, 135] width 69 height 16
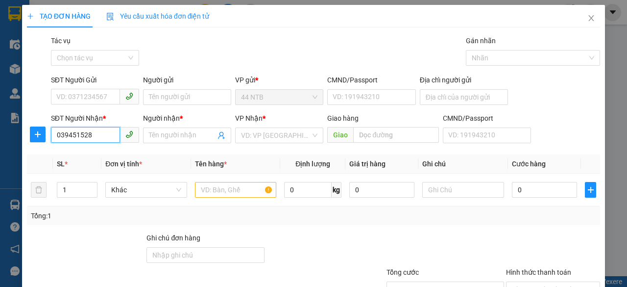
type input "0394515286"
click at [97, 153] on div "0394515286 - ÁI MỸ" at bounding box center [93, 154] width 75 height 11
type input "432A XVNT,P25,BT."
type input "ÁI MỸ"
type input "THANH.PHONG"
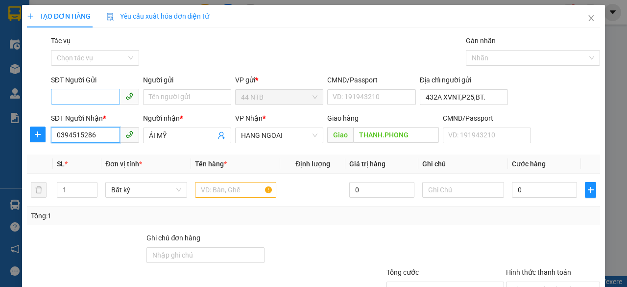
type input "0394515286"
click at [102, 96] on input "SĐT Người Gửi" at bounding box center [85, 97] width 69 height 16
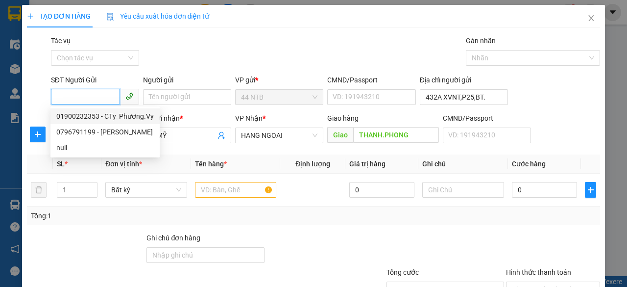
click at [111, 118] on div "01900232353 - CTy_Phương.Vy" at bounding box center [105, 116] width 98 height 11
type input "01900232353"
type input "CTy_Phương.Vy"
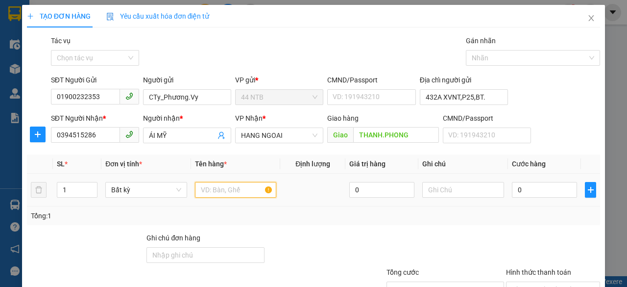
click at [228, 187] on input "text" at bounding box center [236, 190] width 82 height 16
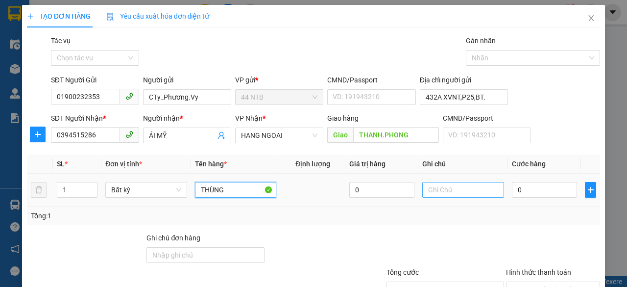
type input "THÙNG"
click at [433, 193] on input "text" at bounding box center [464, 190] width 82 height 16
type input "CF"
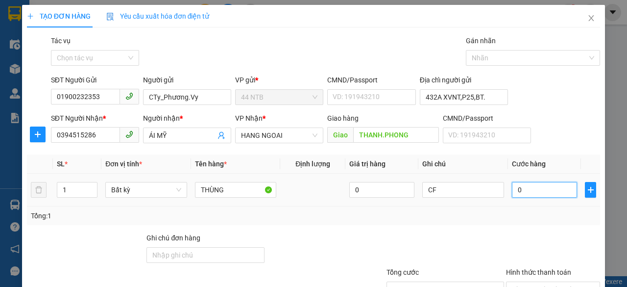
click at [534, 196] on input "0" at bounding box center [544, 190] width 65 height 16
type input "4"
type input "40"
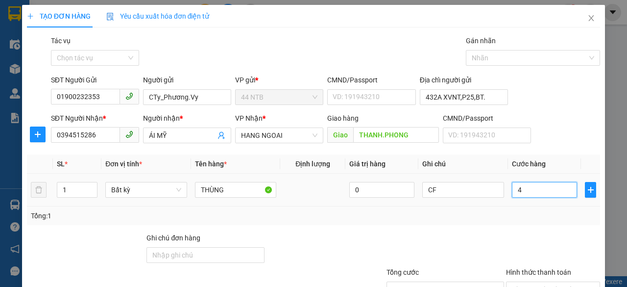
type input "40"
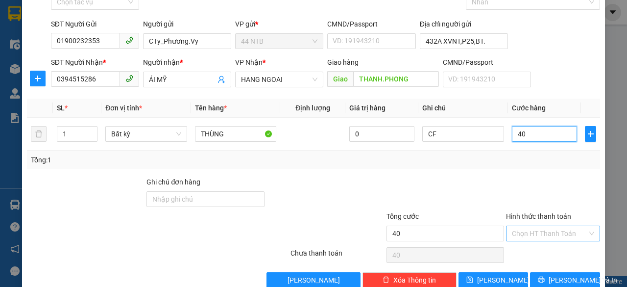
scroll to position [75, 0]
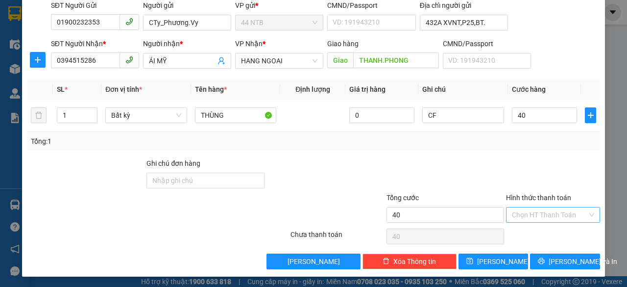
type input "40.000"
click at [557, 212] on input "Hình thức thanh toán" at bounding box center [549, 214] width 75 height 15
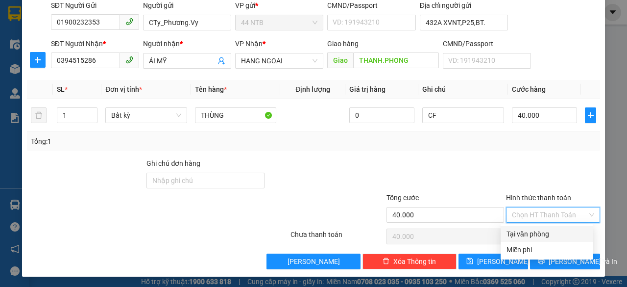
click at [557, 231] on div "Tại văn phòng" at bounding box center [547, 233] width 81 height 11
type input "0"
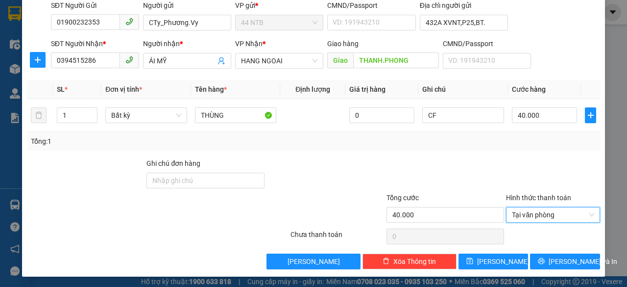
click at [571, 269] on div "TẠO ĐƠN HÀNG Yêu cầu xuất hóa đơn điện tử Transit Pickup Surcharge Ids Transit …" at bounding box center [313, 103] width 583 height 346
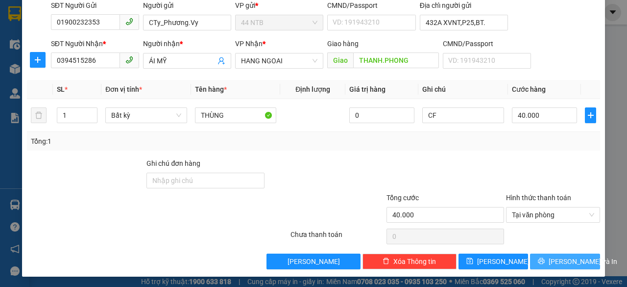
click at [568, 261] on span "[PERSON_NAME] và In" at bounding box center [583, 261] width 69 height 11
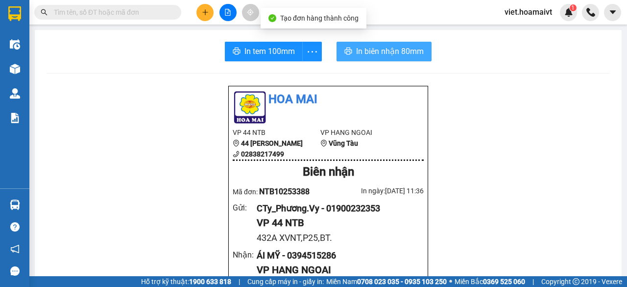
click at [384, 44] on button "In biên nhận 80mm" at bounding box center [384, 52] width 95 height 20
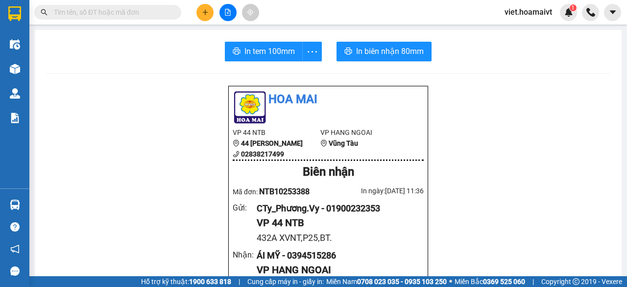
click at [248, 52] on span "In tem 100mm" at bounding box center [270, 51] width 50 height 12
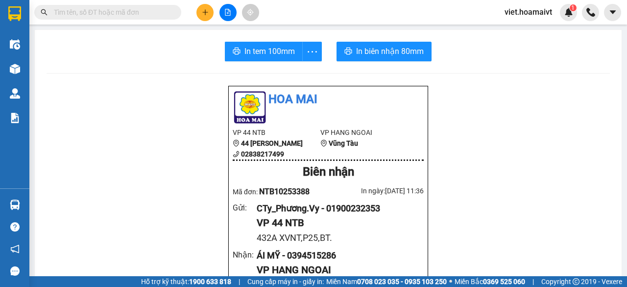
click at [204, 11] on icon "plus" at bounding box center [205, 12] width 7 height 7
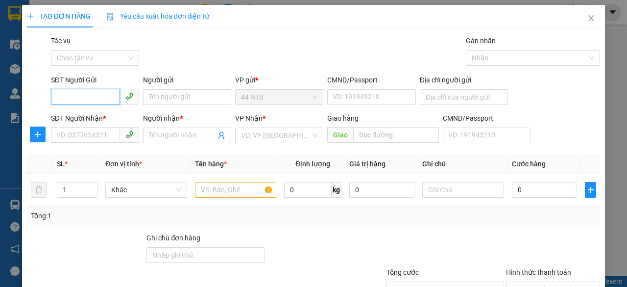
click at [106, 97] on input "SĐT Người Gửi" at bounding box center [85, 97] width 69 height 16
click at [111, 115] on div "0969997040 - Thân" at bounding box center [93, 116] width 75 height 11
type input "0969997040"
type input "Thân"
type input "0963469320"
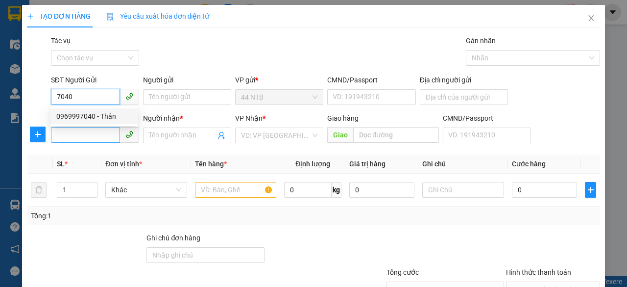
type input "Tuyền"
type input "0969997040"
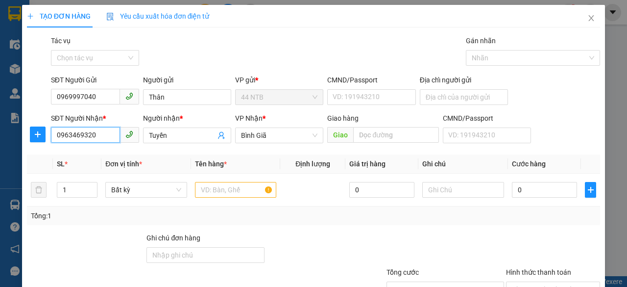
click at [99, 135] on input "0963469320" at bounding box center [85, 135] width 69 height 16
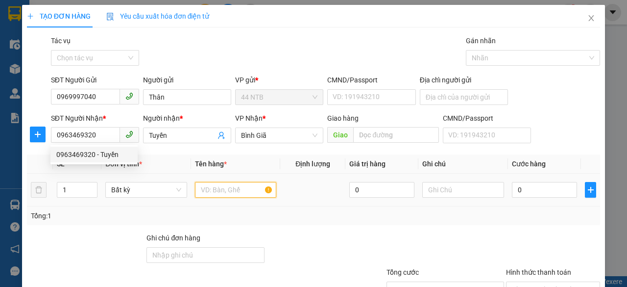
click at [237, 187] on input "text" at bounding box center [236, 190] width 82 height 16
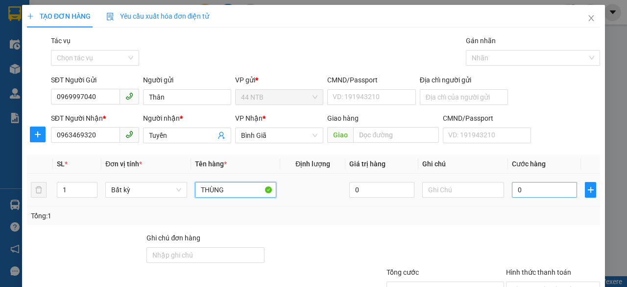
type input "THÙNG"
click at [564, 189] on input "0" at bounding box center [544, 190] width 65 height 16
type input "3"
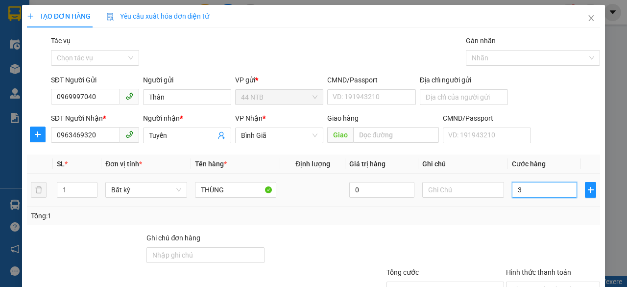
type input "30"
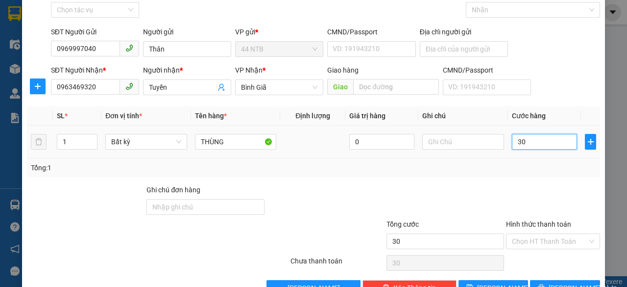
scroll to position [75, 0]
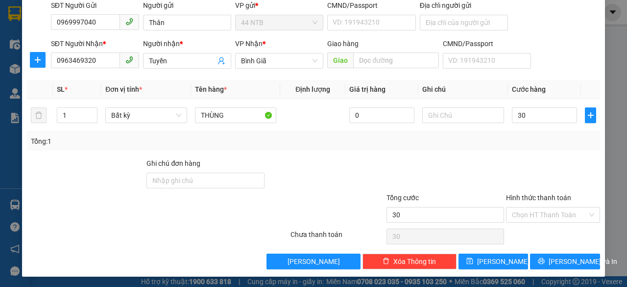
type input "30.000"
click at [576, 251] on div "Transit Pickup Surcharge Ids Transit Deliver Surcharge Ids Transit Deliver Surc…" at bounding box center [314, 115] width 574 height 308
click at [573, 261] on span "[PERSON_NAME] và In" at bounding box center [583, 261] width 69 height 11
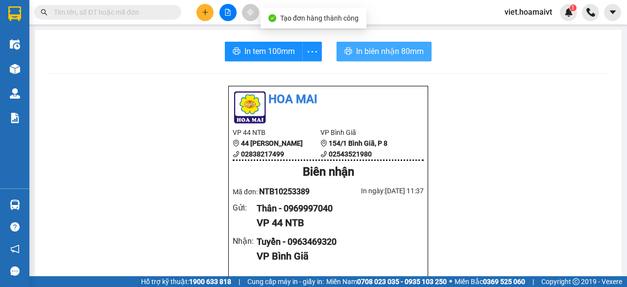
click at [391, 51] on span "In biên nhận 80mm" at bounding box center [390, 51] width 68 height 12
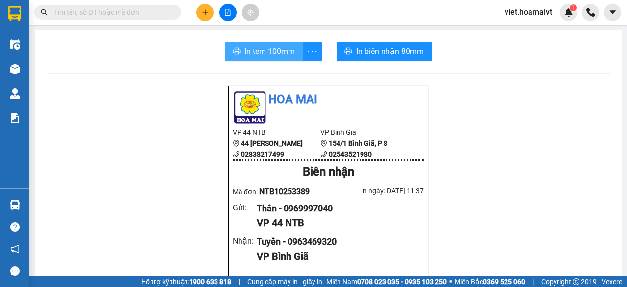
click at [264, 47] on span "In tem 100mm" at bounding box center [270, 51] width 50 height 12
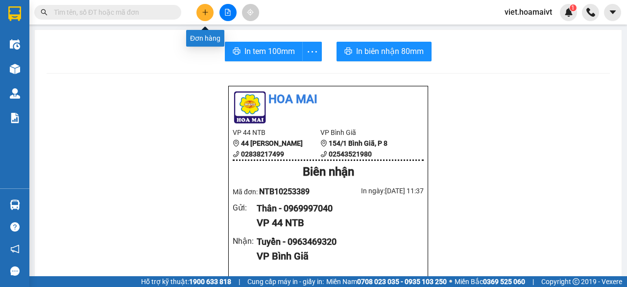
click at [200, 5] on button at bounding box center [205, 12] width 17 height 17
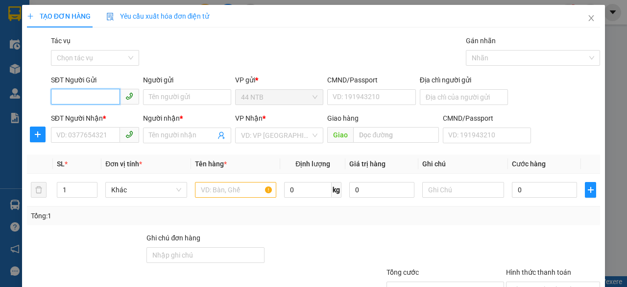
click at [96, 98] on input "SĐT Người Gửi" at bounding box center [85, 97] width 69 height 16
click at [102, 110] on div "0969997040 - Thân" at bounding box center [93, 116] width 87 height 16
type input "0969997040"
type input "Thân"
type input "0963469320"
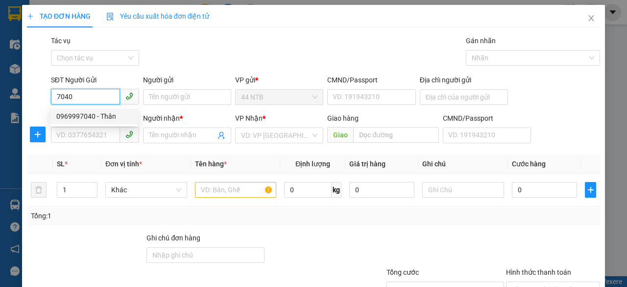
type input "Tuyền"
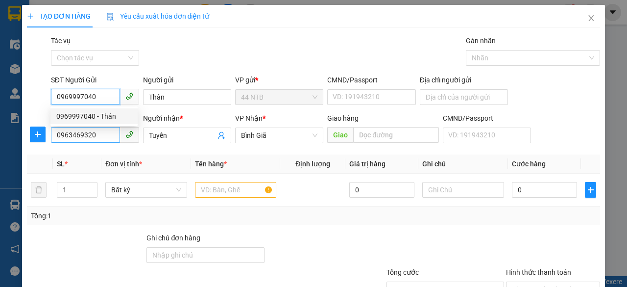
type input "0969997040"
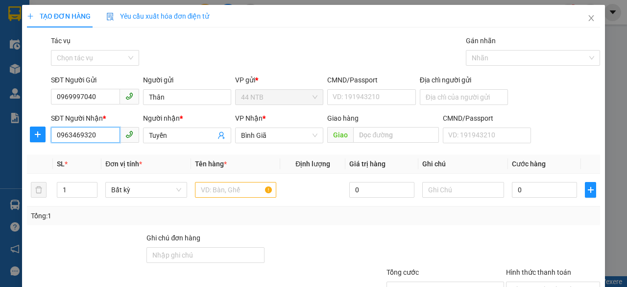
drag, startPoint x: 102, startPoint y: 128, endPoint x: 0, endPoint y: 143, distance: 103.5
click at [0, 143] on div "TẠO ĐƠN HÀNG Yêu cầu xuất hóa đơn điện tử Transit Pickup Surcharge Ids Transit …" at bounding box center [313, 143] width 627 height 287
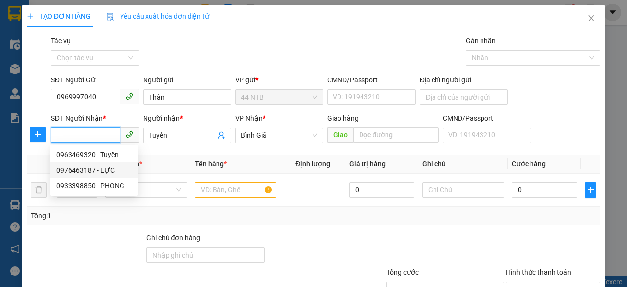
click at [103, 167] on div "0976463187 - LỰC" at bounding box center [93, 170] width 75 height 11
type input "0976463187"
type input "LỰC"
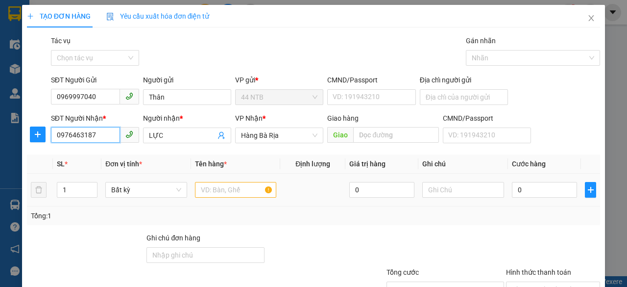
type input "0976463187"
click at [211, 186] on input "text" at bounding box center [236, 190] width 82 height 16
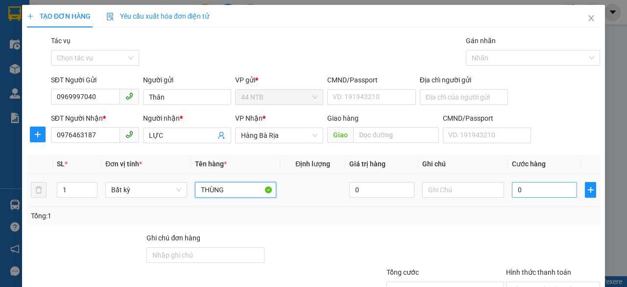
type input "THÙNG"
click at [530, 187] on input "0" at bounding box center [544, 190] width 65 height 16
type input "3"
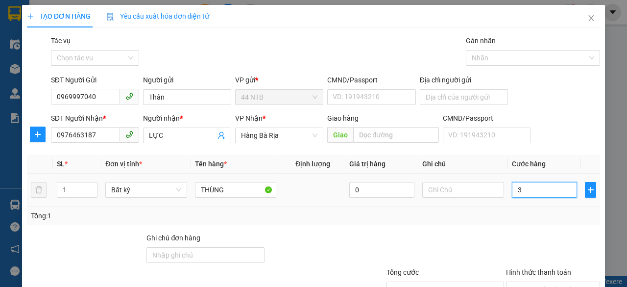
type input "30"
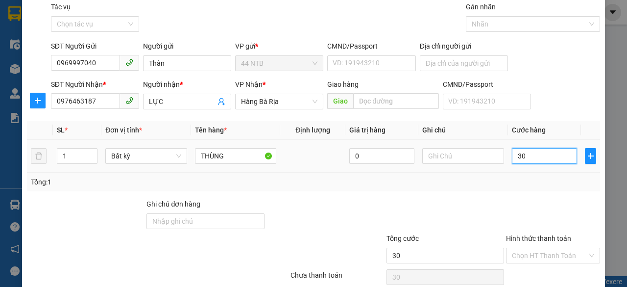
scroll to position [75, 0]
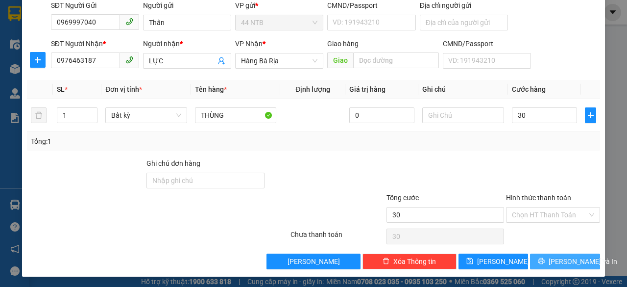
type input "30.000"
click at [565, 260] on span "[PERSON_NAME] và In" at bounding box center [583, 261] width 69 height 11
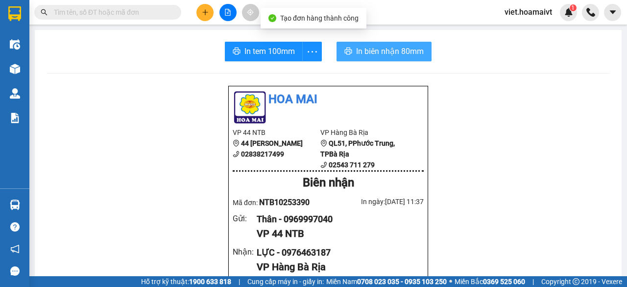
click at [376, 49] on span "In biên nhận 80mm" at bounding box center [390, 51] width 68 height 12
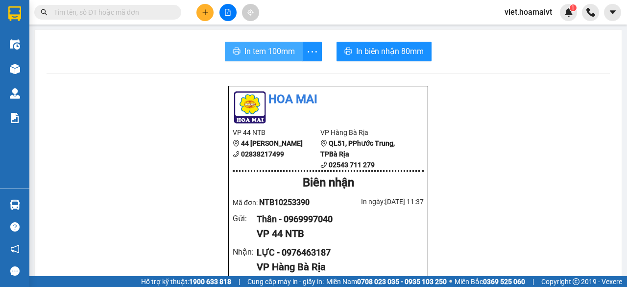
click at [275, 55] on span "In tem 100mm" at bounding box center [270, 51] width 50 height 12
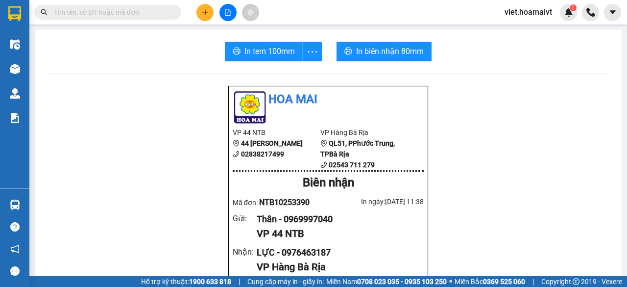
click at [209, 10] on button at bounding box center [205, 12] width 17 height 17
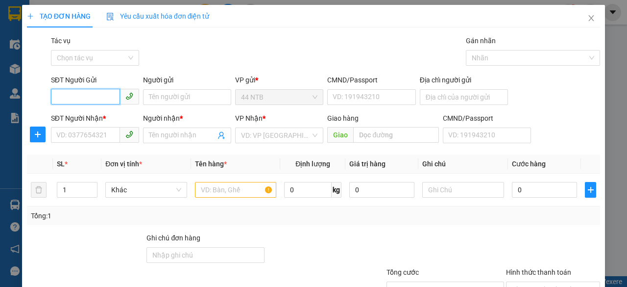
click at [99, 98] on input "SĐT Người Gửi" at bounding box center [85, 97] width 69 height 16
click at [89, 96] on input "SĐT Người Gửi" at bounding box center [85, 97] width 69 height 16
type input "0965983239"
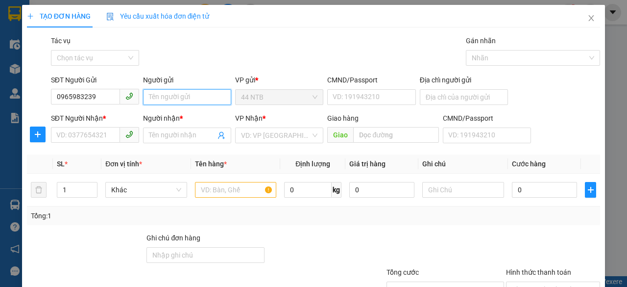
click at [164, 99] on input "Người gửi" at bounding box center [187, 97] width 88 height 16
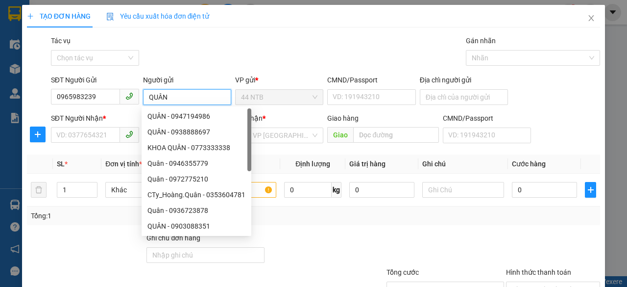
type input "QUÂN"
click at [298, 42] on div "Gói vận chuyển * Tiêu chuẩn Tác vụ Chọn tác vụ Gán nhãn Nhãn" at bounding box center [325, 52] width 553 height 34
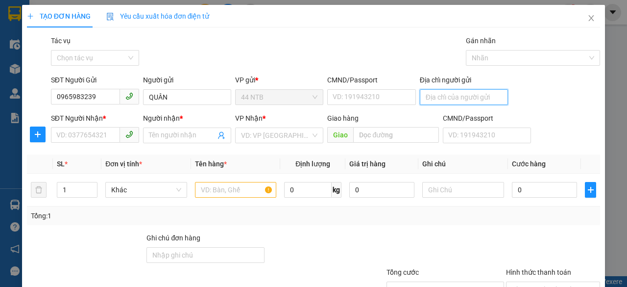
click at [451, 99] on input "Địa chỉ người gửi" at bounding box center [464, 97] width 88 height 16
type input "99/5/7 PHƯỚC LỘC NHÀ BÈ"
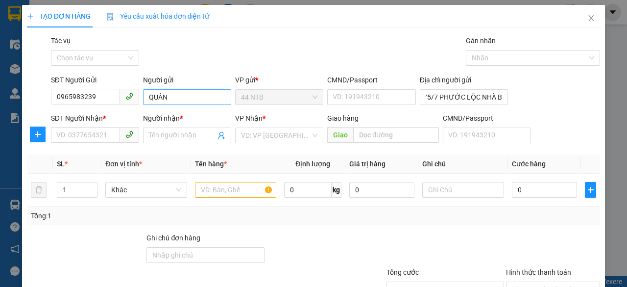
drag, startPoint x: 244, startPoint y: 49, endPoint x: 147, endPoint y: 90, distance: 105.0
click at [233, 48] on div "Gói vận chuyển * Tiêu chuẩn Tác vụ Chọn tác vụ Gán nhãn Nhãn" at bounding box center [325, 52] width 553 height 34
click at [107, 137] on input "SĐT Người Nhận *" at bounding box center [85, 135] width 69 height 16
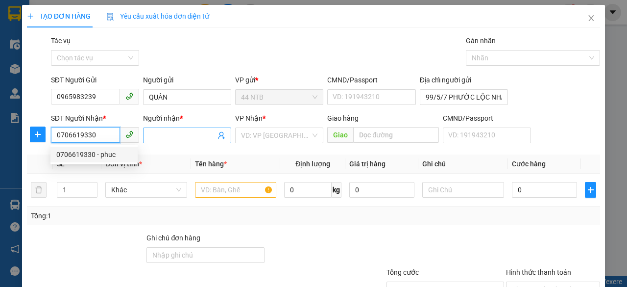
type input "0706619330"
click at [152, 136] on input "Người nhận *" at bounding box center [182, 135] width 67 height 11
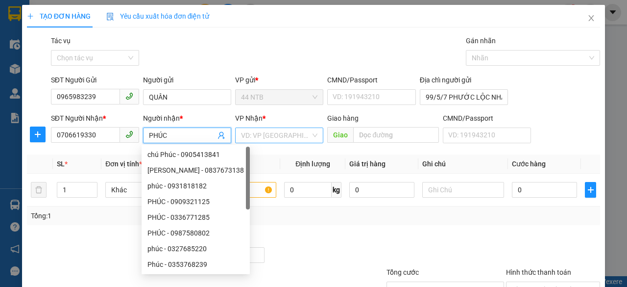
type input "PHÚC"
click at [281, 131] on input "search" at bounding box center [276, 135] width 70 height 15
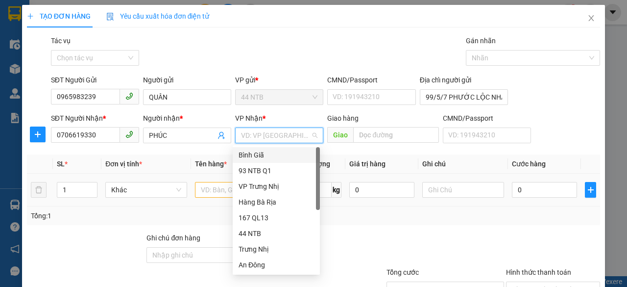
drag, startPoint x: 270, startPoint y: 154, endPoint x: 204, endPoint y: 180, distance: 70.6
click at [270, 154] on div "Bình Giã" at bounding box center [276, 155] width 75 height 11
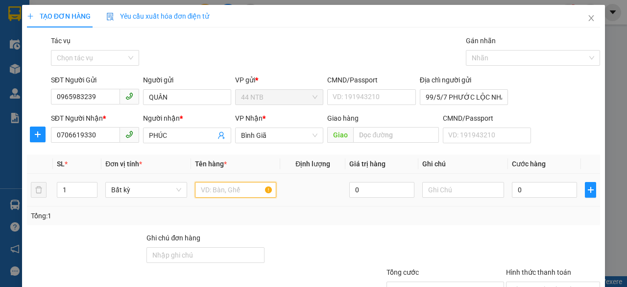
click at [209, 187] on input "text" at bounding box center [236, 190] width 82 height 16
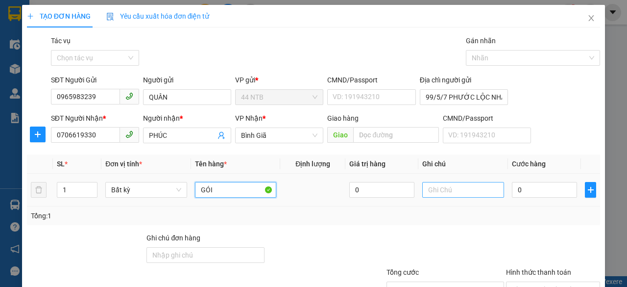
type input "GÓI"
click at [452, 195] on input "text" at bounding box center [464, 190] width 82 height 16
type input "PT"
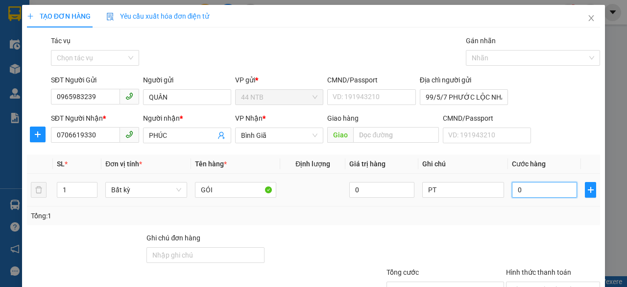
click at [522, 186] on input "0" at bounding box center [544, 190] width 65 height 16
type input "3"
type input "30"
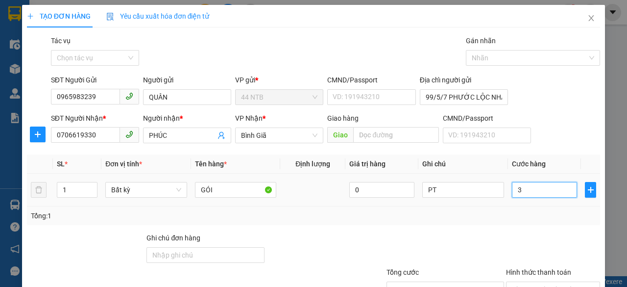
type input "30"
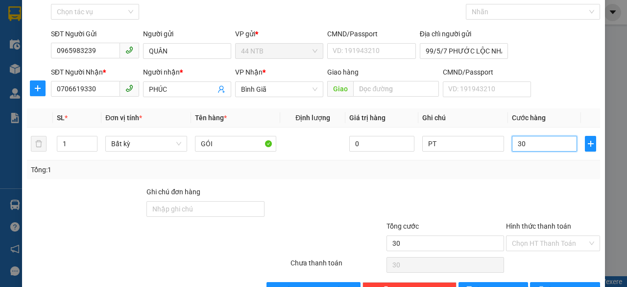
scroll to position [75, 0]
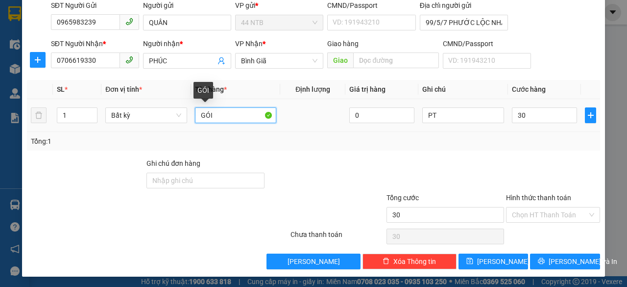
type input "30.000"
drag, startPoint x: 222, startPoint y: 115, endPoint x: 108, endPoint y: 126, distance: 114.7
click at [108, 126] on tr "1 Bất kỳ GÓI 0 PT 30.000" at bounding box center [314, 115] width 574 height 33
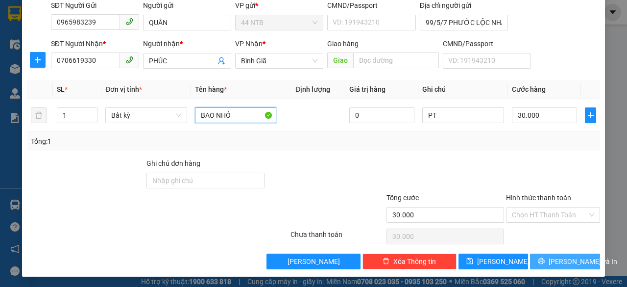
type input "BAO NHỎ"
click at [556, 262] on span "[PERSON_NAME] và In" at bounding box center [583, 261] width 69 height 11
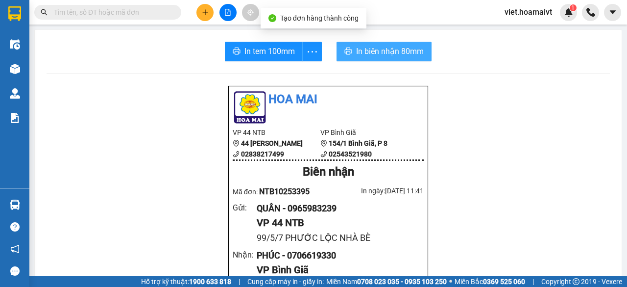
click at [364, 52] on span "In biên nhận 80mm" at bounding box center [390, 51] width 68 height 12
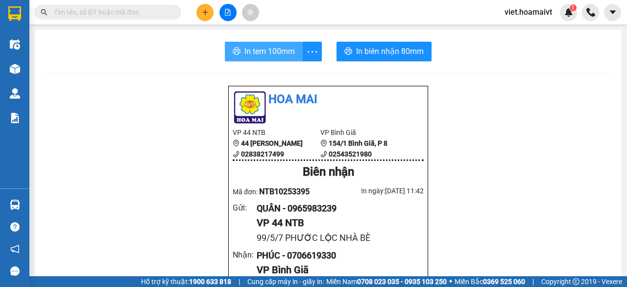
click at [286, 54] on span "In tem 100mm" at bounding box center [270, 51] width 50 height 12
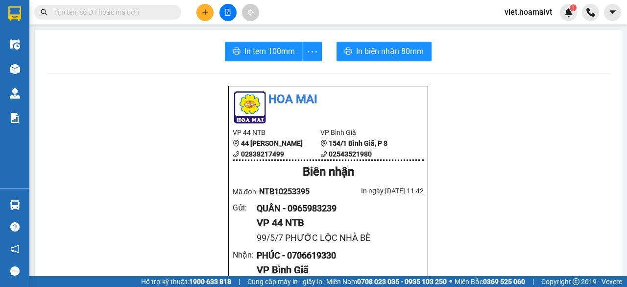
click at [205, 7] on button at bounding box center [205, 12] width 17 height 17
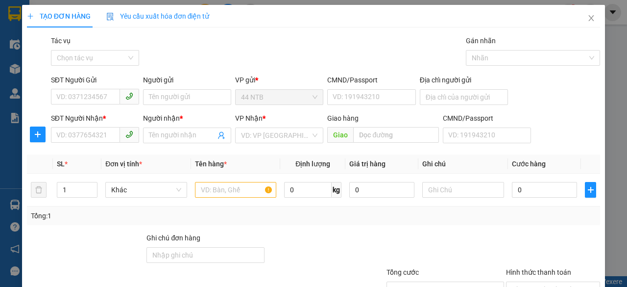
click at [77, 126] on div "SĐT Người Nhận *" at bounding box center [95, 120] width 88 height 15
click at [76, 134] on input "SĐT Người Nhận *" at bounding box center [85, 135] width 69 height 16
type input "0798222323"
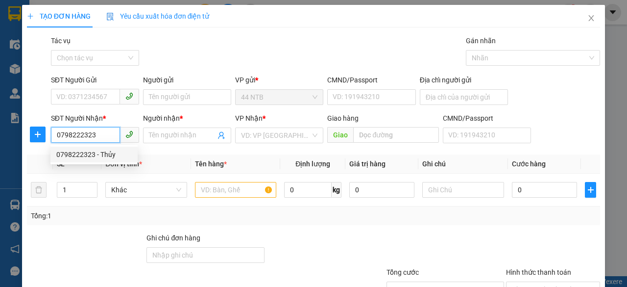
click at [108, 154] on div "0798222323 - Thủy" at bounding box center [93, 154] width 75 height 11
type input "37C LỮ GIA"
type input "Thủy"
type input "0798222323"
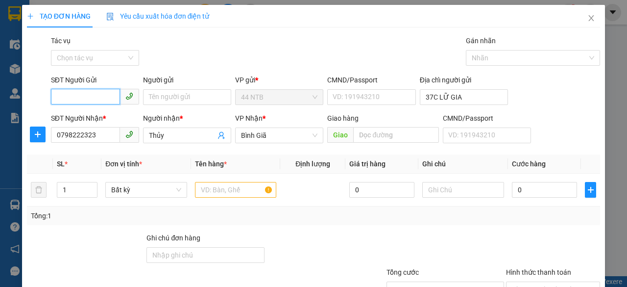
click at [101, 93] on input "SĐT Người Gửi" at bounding box center [85, 97] width 69 height 16
click at [114, 121] on div "0906371280 - LACO Foods" at bounding box center [97, 116] width 82 height 11
type input "0906371280"
type input "LACO Foods"
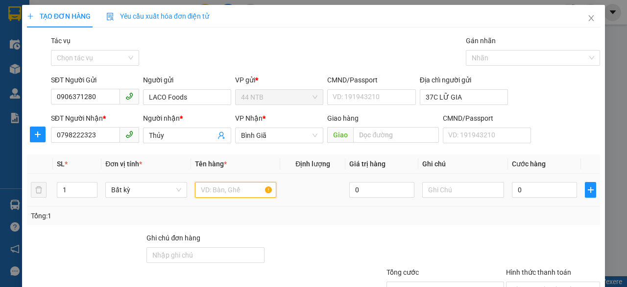
click at [226, 186] on input "text" at bounding box center [236, 190] width 82 height 16
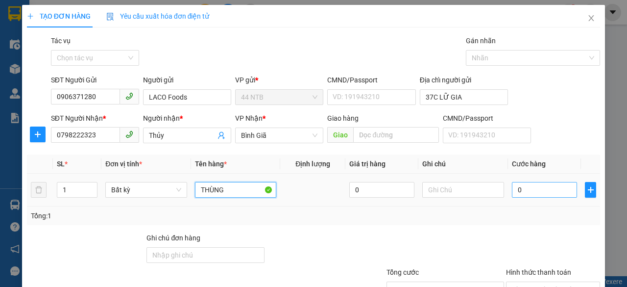
type input "THÙNG"
click at [538, 186] on input "0" at bounding box center [544, 190] width 65 height 16
type input "5"
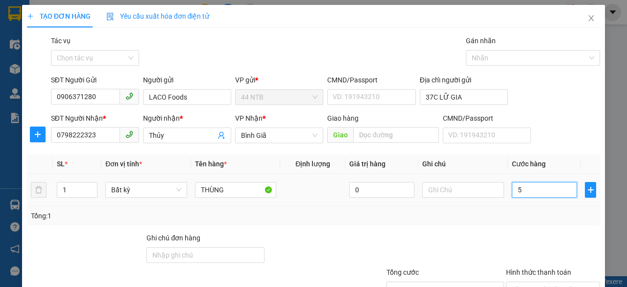
type input "50"
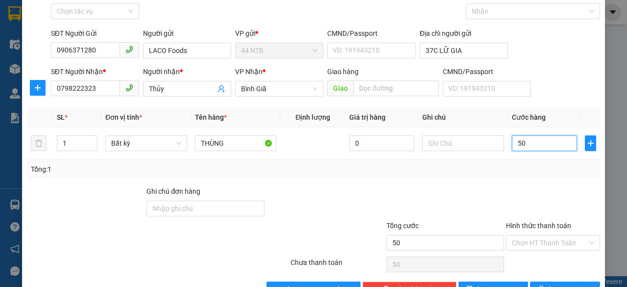
scroll to position [75, 0]
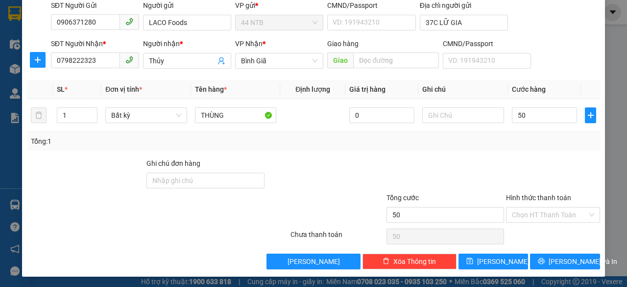
type input "50.000"
click at [552, 251] on div "Transit Pickup Surcharge Ids Transit Deliver Surcharge Ids Transit Deliver Surc…" at bounding box center [314, 115] width 574 height 308
click at [554, 256] on span "[PERSON_NAME] và In" at bounding box center [583, 261] width 69 height 11
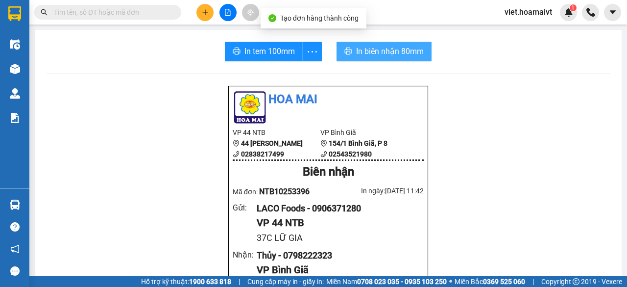
click at [363, 50] on span "In biên nhận 80mm" at bounding box center [390, 51] width 68 height 12
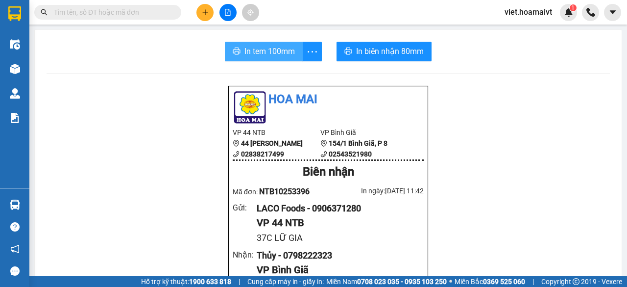
click at [262, 45] on span "In tem 100mm" at bounding box center [270, 51] width 50 height 12
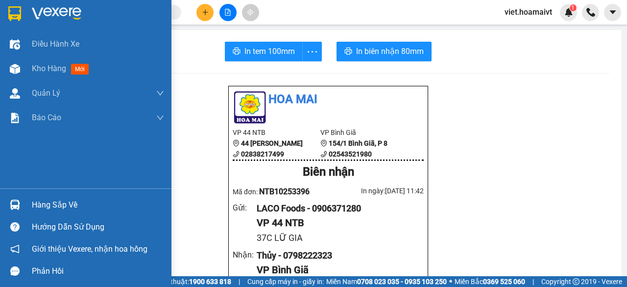
click at [39, 27] on div at bounding box center [86, 16] width 172 height 32
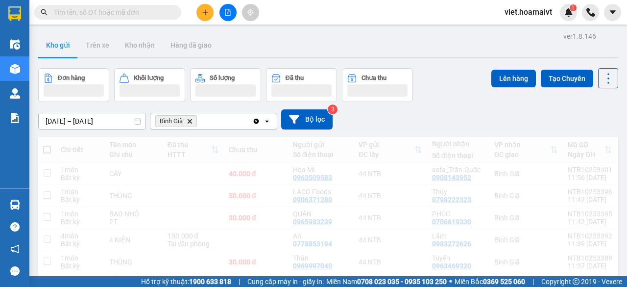
click at [468, 107] on div "[DATE] – [DATE] Press the down arrow key to interact with the calendar and sele…" at bounding box center [328, 119] width 580 height 35
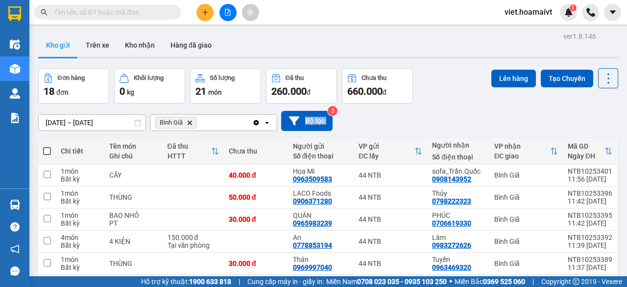
click at [468, 107] on div "[DATE] – [DATE] Press the down arrow key to interact with the calendar and sele…" at bounding box center [328, 120] width 580 height 35
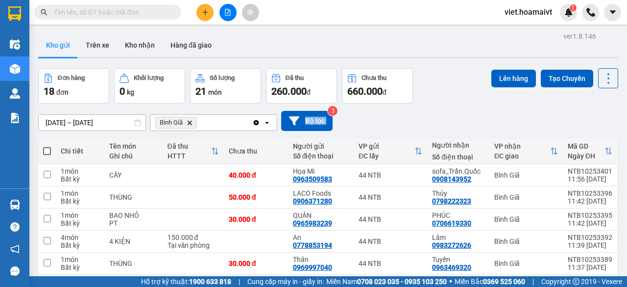
click at [468, 107] on div "[DATE] – [DATE] Press the down arrow key to interact with the calendar and sele…" at bounding box center [328, 120] width 580 height 35
click at [468, 109] on div "[DATE] – [DATE] Press the down arrow key to interact with the calendar and sele…" at bounding box center [328, 120] width 580 height 35
click at [209, 10] on button at bounding box center [205, 12] width 17 height 17
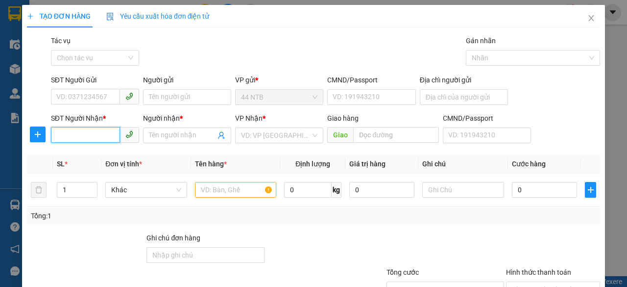
click at [99, 138] on input "SĐT Người Nhận *" at bounding box center [85, 135] width 69 height 16
type input "0906872351"
click at [122, 152] on div "0906872351 - Thành" at bounding box center [93, 154] width 75 height 11
type input "165_L.N.Đế_HCM"
type input "Thành"
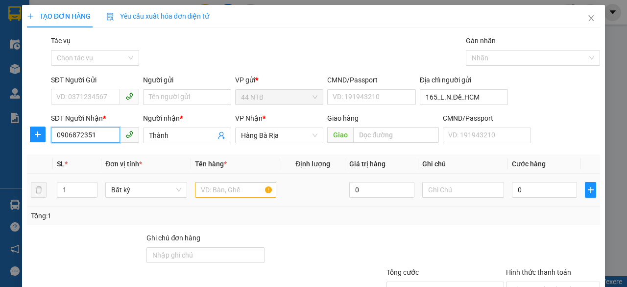
type input "0906872351"
click at [213, 187] on input "text" at bounding box center [236, 190] width 82 height 16
click at [110, 100] on input "SĐT Người Gửi" at bounding box center [85, 97] width 69 height 16
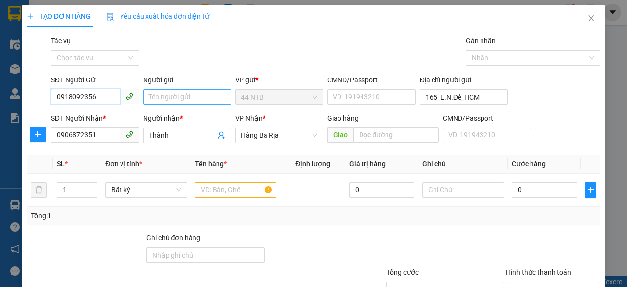
type input "0918092356"
click at [153, 92] on input "Người gửi" at bounding box center [187, 97] width 88 height 16
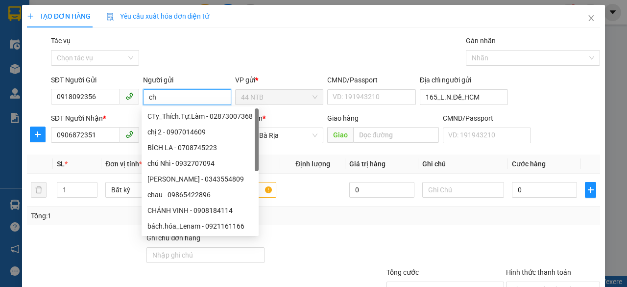
type input "c"
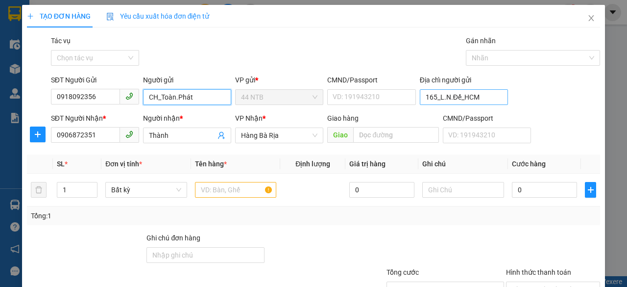
type input "CH_Toàn.Phát"
click at [485, 98] on input "165_L.N.Đế_HCM" at bounding box center [464, 97] width 88 height 16
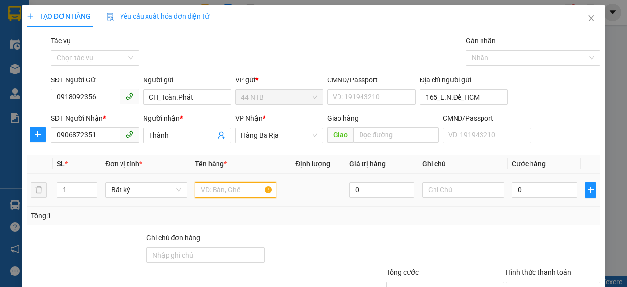
click at [256, 186] on input "text" at bounding box center [236, 190] width 82 height 16
type input "cây.nâu"
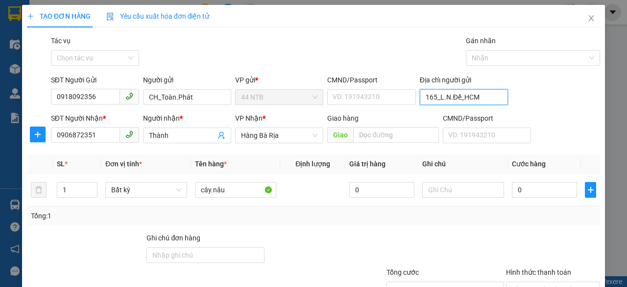
click at [486, 101] on input "165_L.N.Đế_HCM" at bounding box center [464, 97] width 88 height 16
type input "299/2/4_L.Th.Kiệt_T.Bình"
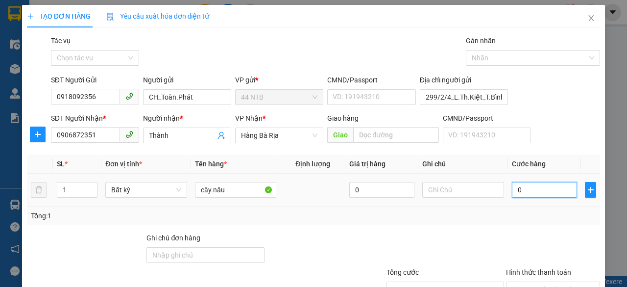
click at [567, 185] on input "0" at bounding box center [544, 190] width 65 height 16
type input "4"
type input "40"
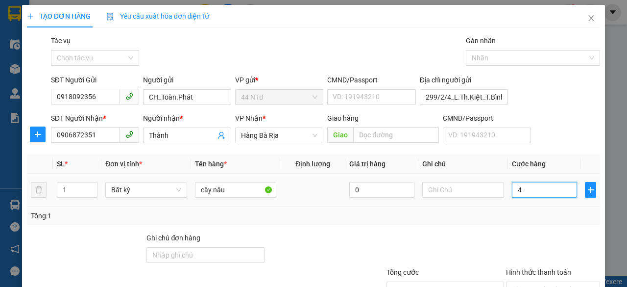
type input "40"
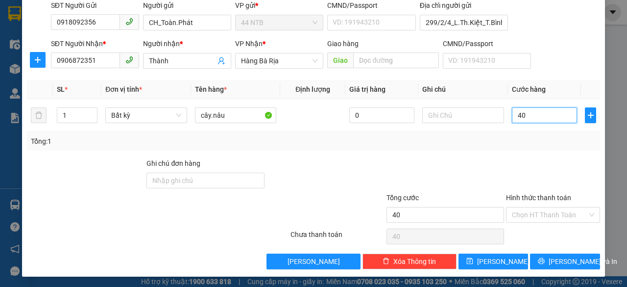
scroll to position [75, 0]
type input "40.000"
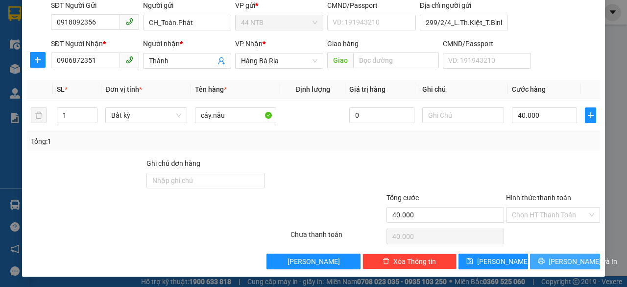
click at [551, 260] on span "[PERSON_NAME] và In" at bounding box center [583, 261] width 69 height 11
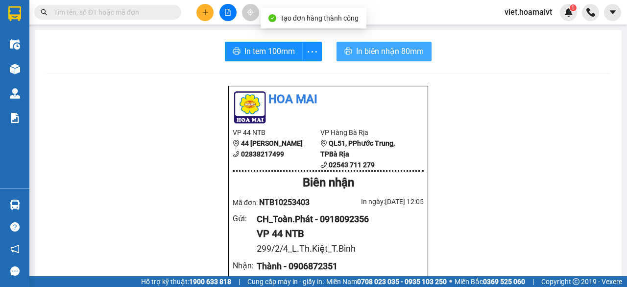
click at [392, 53] on span "In biên nhận 80mm" at bounding box center [390, 51] width 68 height 12
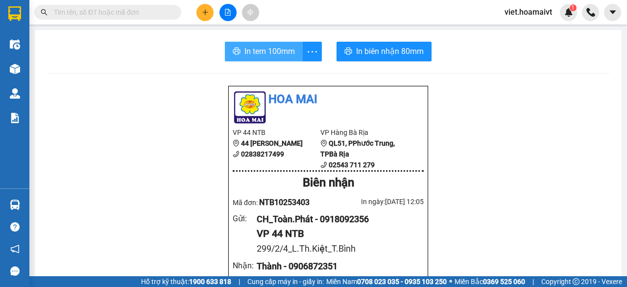
click at [263, 53] on span "In tem 100mm" at bounding box center [270, 51] width 50 height 12
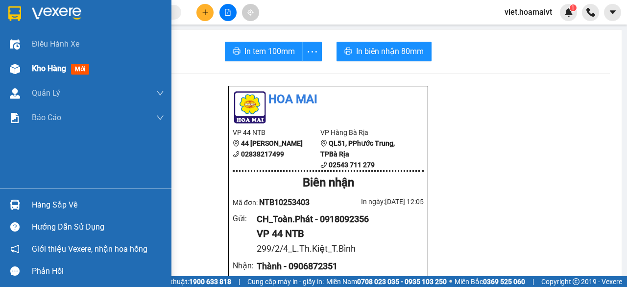
click at [36, 73] on span "Kho hàng" at bounding box center [49, 68] width 34 height 9
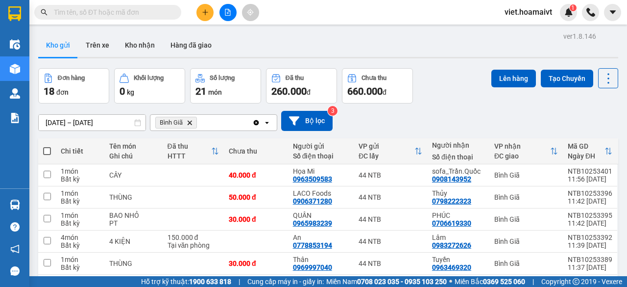
click at [192, 122] on icon "Delete" at bounding box center [190, 123] width 6 height 6
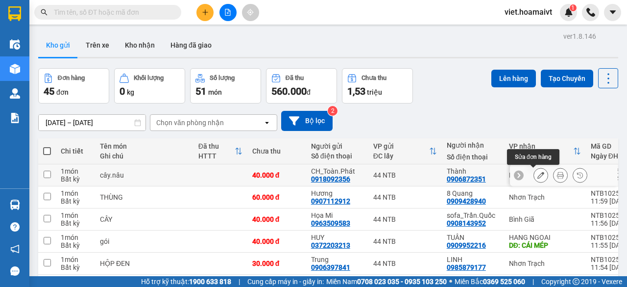
click at [538, 177] on icon at bounding box center [541, 175] width 7 height 7
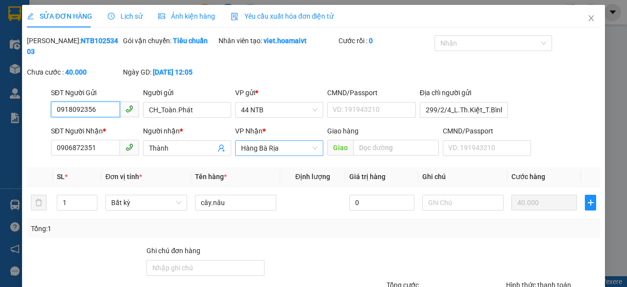
click at [283, 148] on span "Hàng Bà Rịa" at bounding box center [279, 148] width 76 height 15
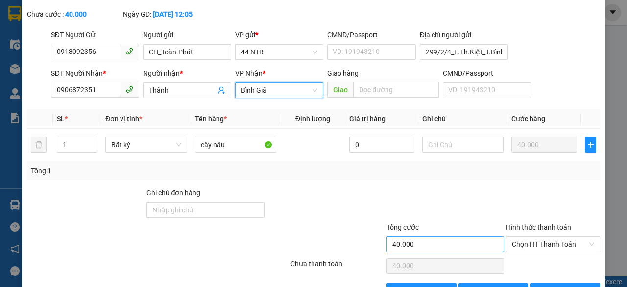
scroll to position [87, 0]
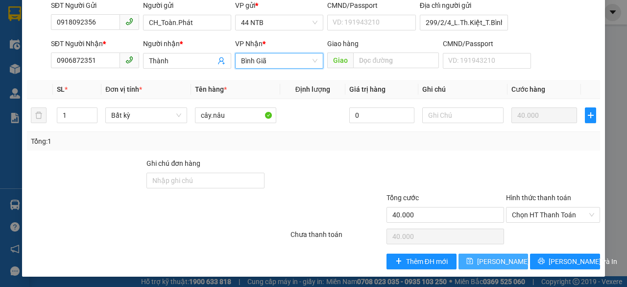
click at [490, 261] on span "[PERSON_NAME] thay đổi" at bounding box center [516, 261] width 78 height 11
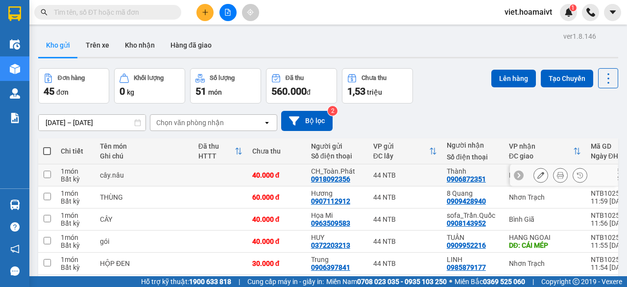
click at [557, 178] on icon at bounding box center [560, 175] width 7 height 7
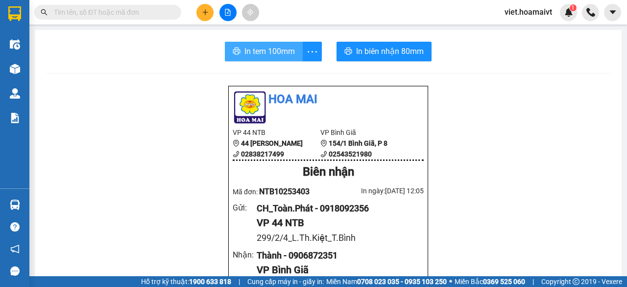
click at [274, 50] on span "In tem 100mm" at bounding box center [270, 51] width 50 height 12
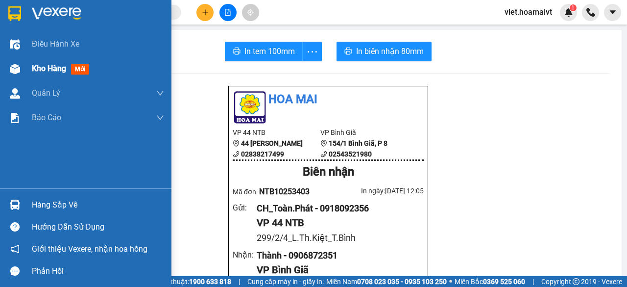
click at [52, 64] on span "Kho hàng" at bounding box center [49, 68] width 34 height 9
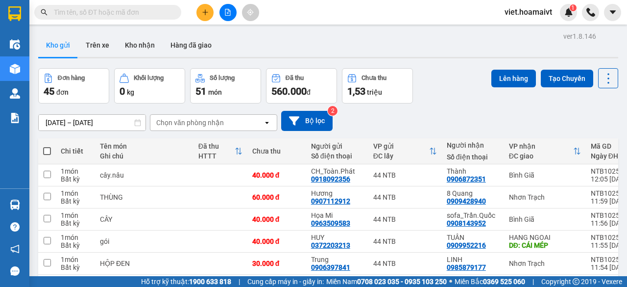
click at [217, 122] on div "Chọn văn phòng nhận" at bounding box center [190, 123] width 68 height 10
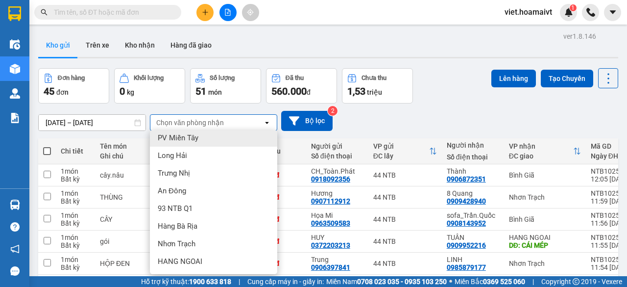
scroll to position [94, 0]
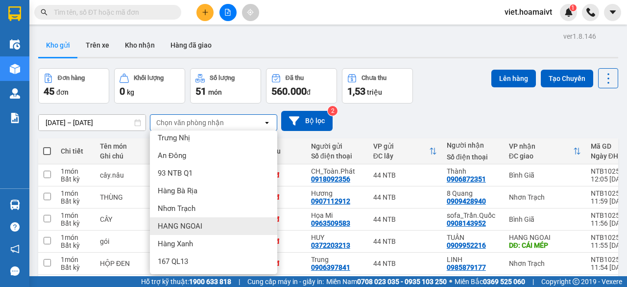
click at [198, 225] on span "HANG NGOAI" at bounding box center [180, 226] width 45 height 10
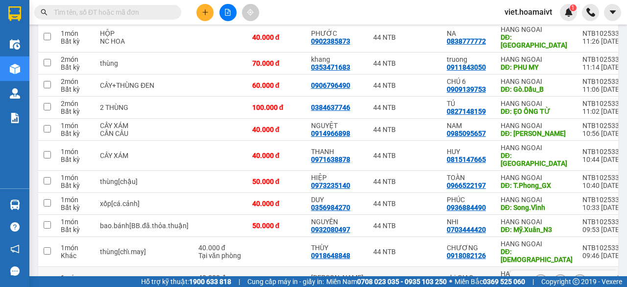
scroll to position [245, 0]
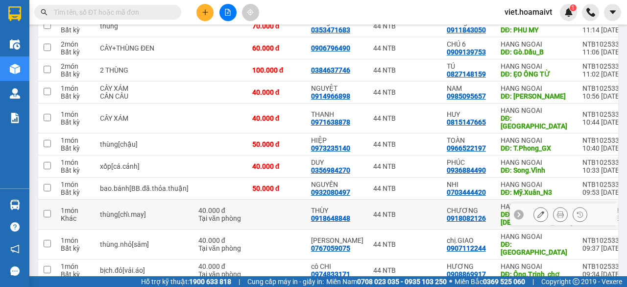
click at [386, 210] on div "44 NTB" at bounding box center [406, 214] width 64 height 8
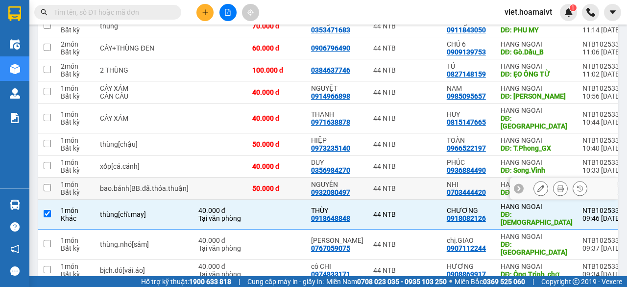
click at [405, 184] on div "44 NTB" at bounding box center [406, 188] width 64 height 8
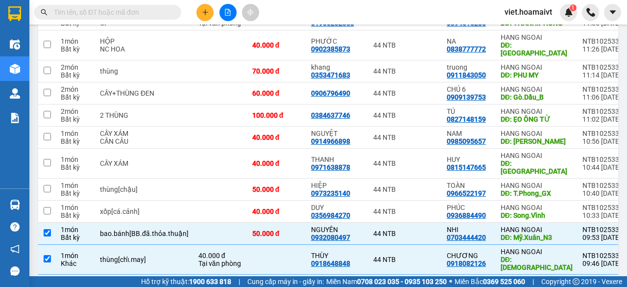
scroll to position [147, 0]
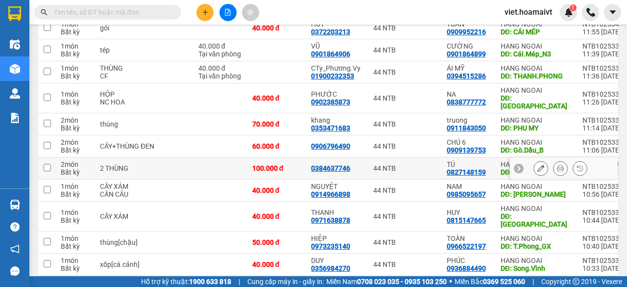
click at [398, 166] on div "44 NTB" at bounding box center [406, 168] width 64 height 8
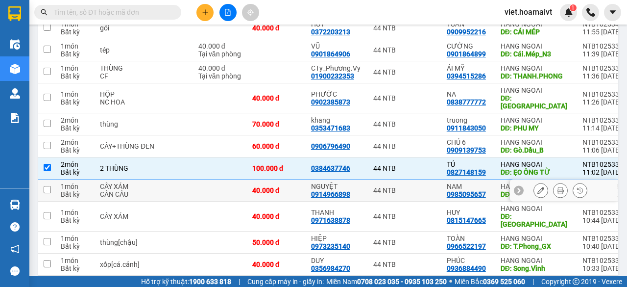
scroll to position [0, 0]
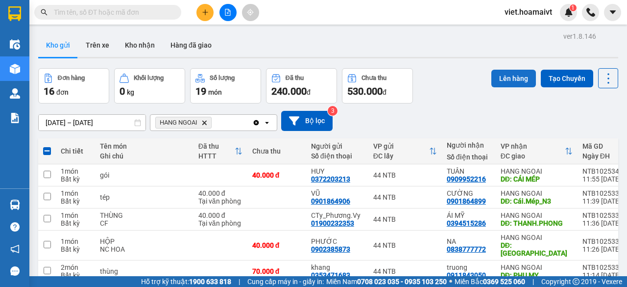
click at [509, 76] on button "Lên hàng" at bounding box center [514, 79] width 45 height 18
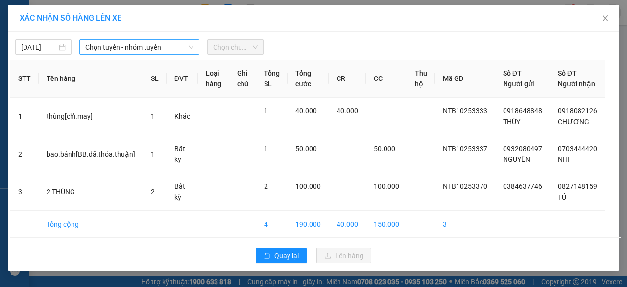
click at [162, 44] on span "Chọn tuyến - nhóm tuyến" at bounding box center [139, 47] width 108 height 15
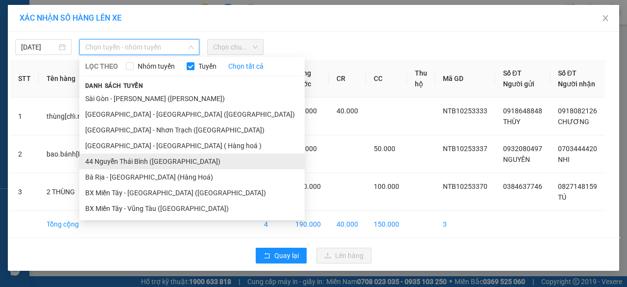
click at [118, 162] on li "44 Nguyễn Thái Bình ([GEOGRAPHIC_DATA])" at bounding box center [192, 161] width 226 height 16
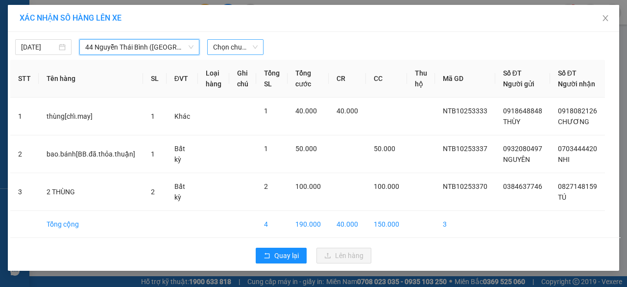
click at [229, 48] on span "Chọn chuyến" at bounding box center [235, 47] width 45 height 15
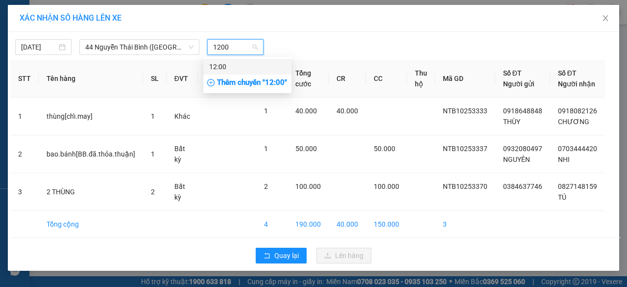
click at [238, 65] on div "12:00" at bounding box center [247, 66] width 76 height 11
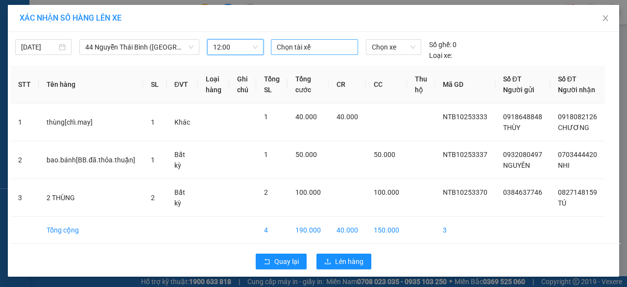
click at [300, 45] on div at bounding box center [315, 47] width 82 height 12
click at [309, 79] on div "THỌ" at bounding box center [340, 81] width 135 height 11
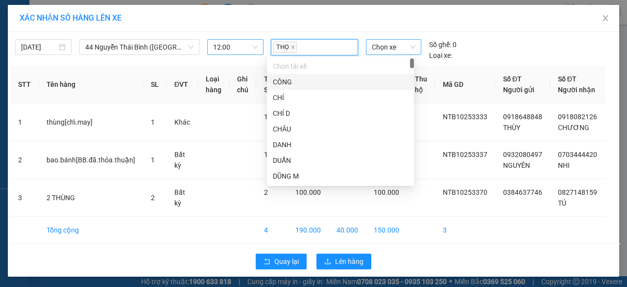
click at [381, 50] on span "Chọn xe" at bounding box center [394, 47] width 44 height 15
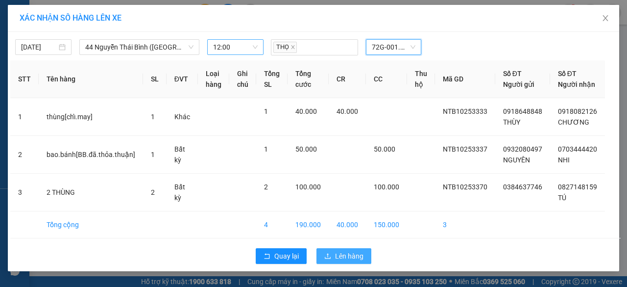
click at [345, 261] on span "Lên hàng" at bounding box center [349, 256] width 28 height 11
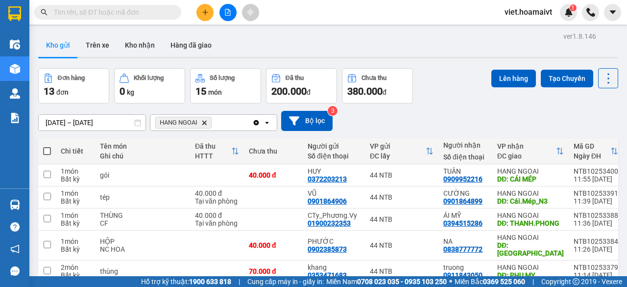
click at [204, 122] on icon "HANG NGOAI, close by backspace" at bounding box center [204, 122] width 4 height 4
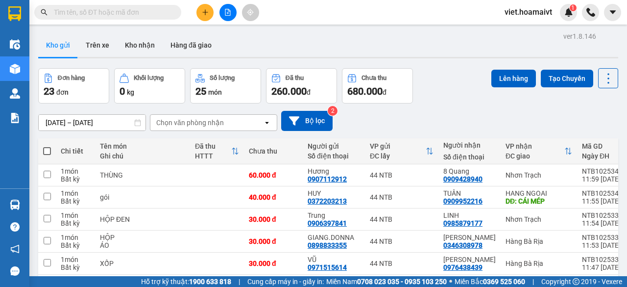
click at [192, 122] on div "Chọn văn phòng nhận" at bounding box center [190, 123] width 68 height 10
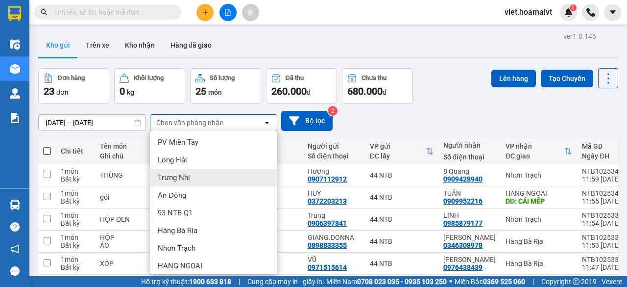
scroll to position [94, 0]
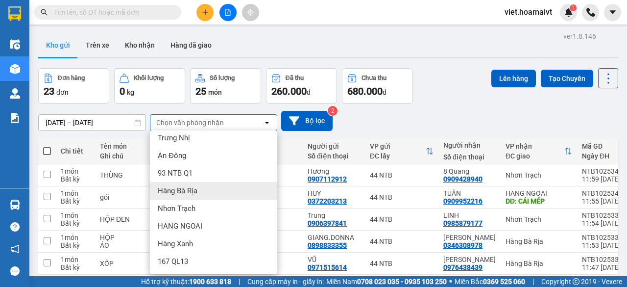
click at [206, 190] on div "Hàng Bà Rịa" at bounding box center [213, 191] width 127 height 18
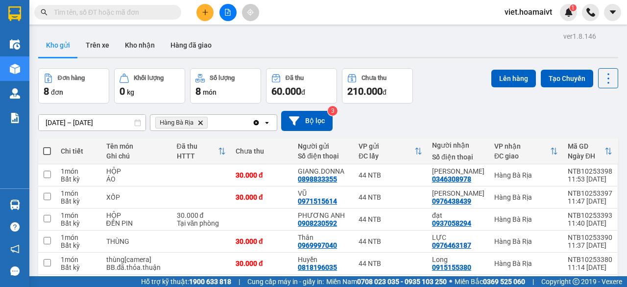
click at [202, 122] on icon "Hàng Bà Rịa, close by backspace" at bounding box center [201, 122] width 4 height 4
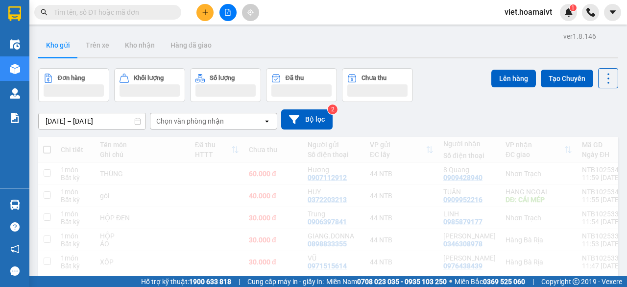
click at [201, 122] on div "Chọn văn phòng nhận" at bounding box center [190, 121] width 68 height 10
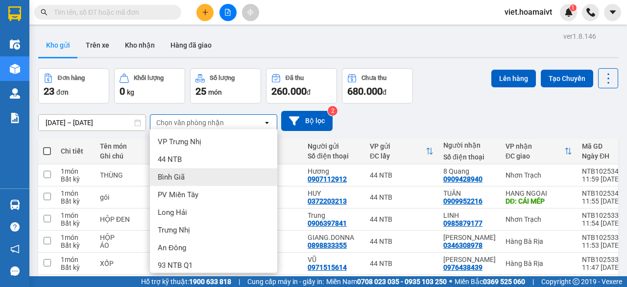
click at [198, 176] on div "Bình Giã" at bounding box center [213, 177] width 127 height 18
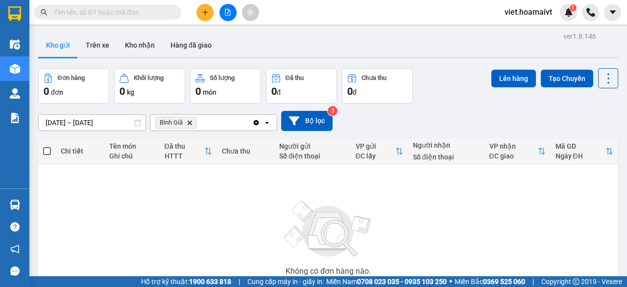
click at [191, 122] on icon "Bình Giã, close by backspace" at bounding box center [190, 122] width 4 height 4
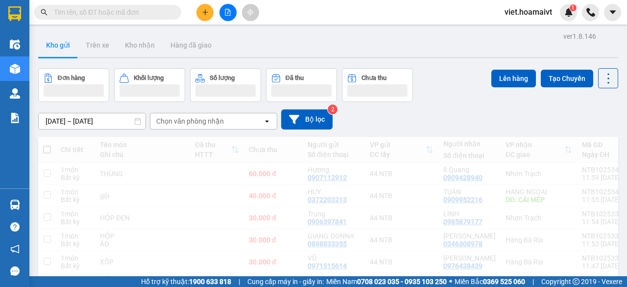
scroll to position [80, 0]
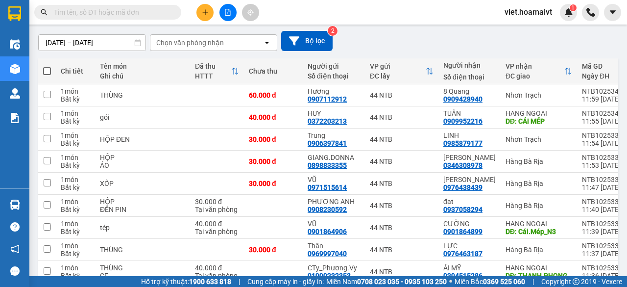
click at [213, 38] on div "Chọn văn phòng nhận" at bounding box center [190, 43] width 68 height 10
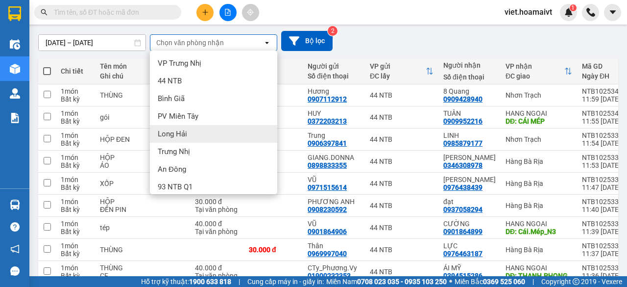
drag, startPoint x: 196, startPoint y: 135, endPoint x: 172, endPoint y: 144, distance: 25.6
click at [196, 134] on div "Long Hải" at bounding box center [213, 134] width 127 height 18
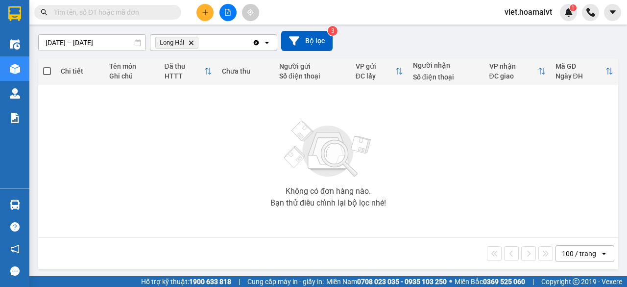
click at [193, 44] on icon "Long Hải, close by backspace" at bounding box center [191, 42] width 4 height 4
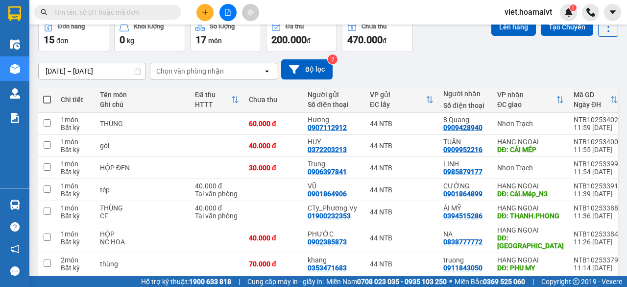
scroll to position [0, 0]
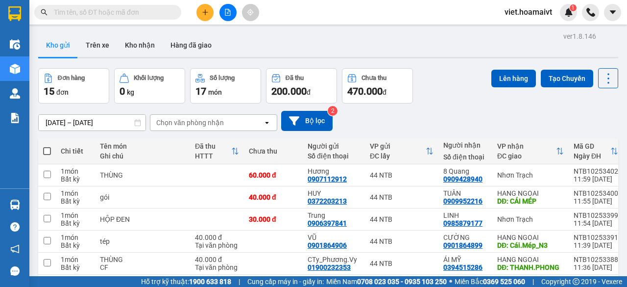
click at [203, 12] on icon "plus" at bounding box center [205, 12] width 7 height 7
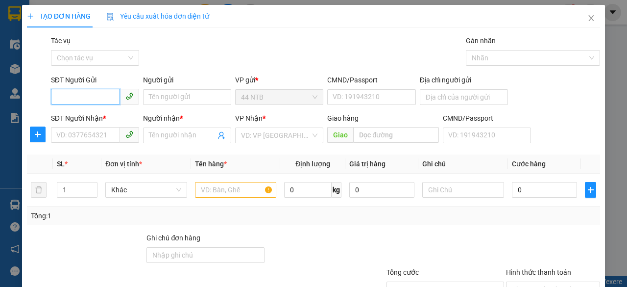
click at [67, 95] on input "SĐT Người Gửi" at bounding box center [85, 97] width 69 height 16
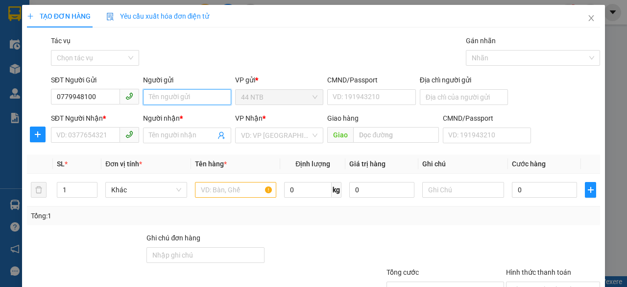
click at [162, 96] on input "Người gửi" at bounding box center [187, 97] width 88 height 16
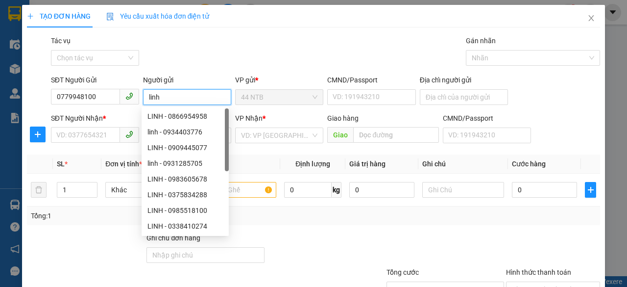
drag, startPoint x: 180, startPoint y: 93, endPoint x: 144, endPoint y: 96, distance: 36.8
click at [144, 96] on input "linh" at bounding box center [187, 97] width 88 height 16
click at [319, 47] on div "Gói vận chuyển * Tiêu chuẩn Tác vụ Chọn tác vụ Gán nhãn Nhãn" at bounding box center [325, 52] width 553 height 34
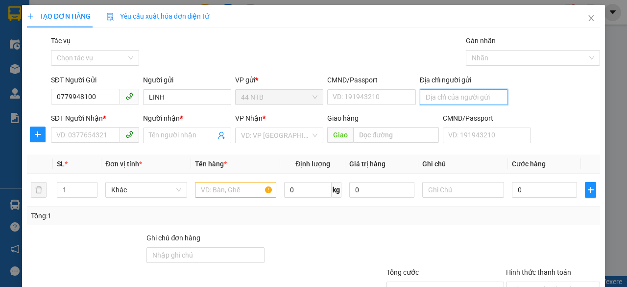
click at [442, 100] on input "Địa chỉ người gửi" at bounding box center [464, 97] width 88 height 16
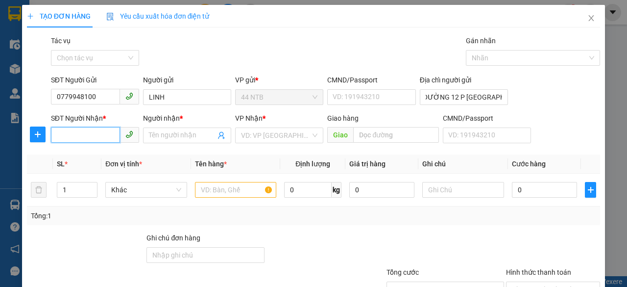
click at [82, 130] on input "SĐT Người Nhận *" at bounding box center [85, 135] width 69 height 16
click at [159, 135] on input "Người nhận *" at bounding box center [182, 135] width 67 height 11
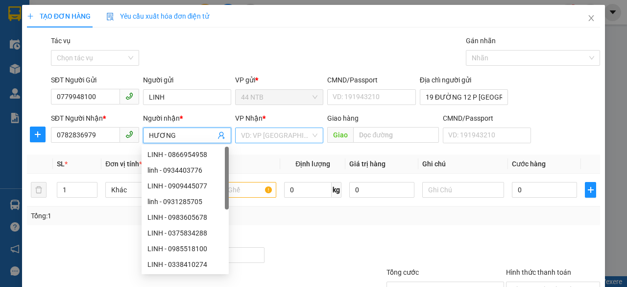
click at [249, 136] on input "search" at bounding box center [276, 135] width 70 height 15
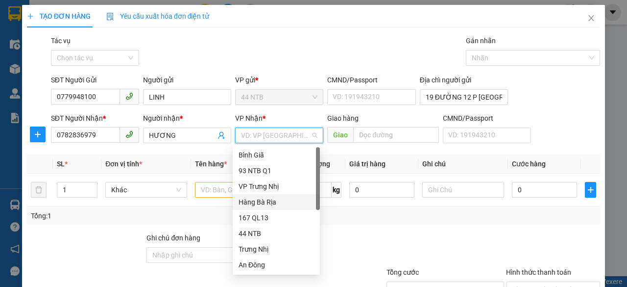
click at [274, 200] on div "Hàng Bà Rịa" at bounding box center [276, 202] width 75 height 11
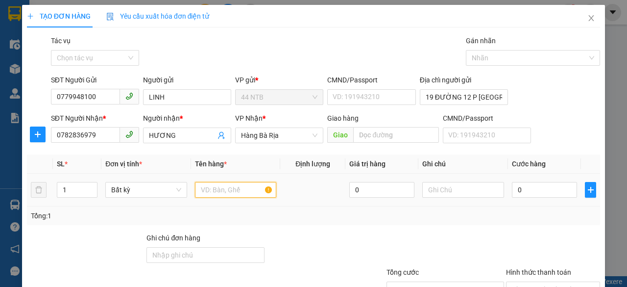
click at [215, 192] on input "text" at bounding box center [236, 190] width 82 height 16
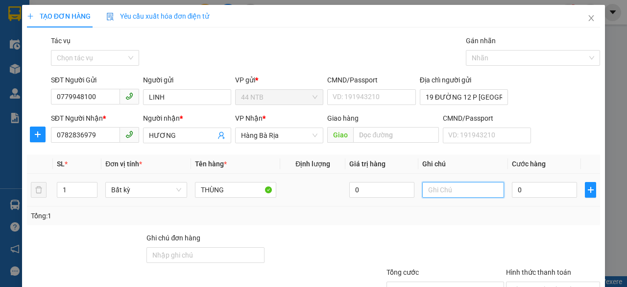
click at [458, 193] on input "text" at bounding box center [464, 190] width 82 height 16
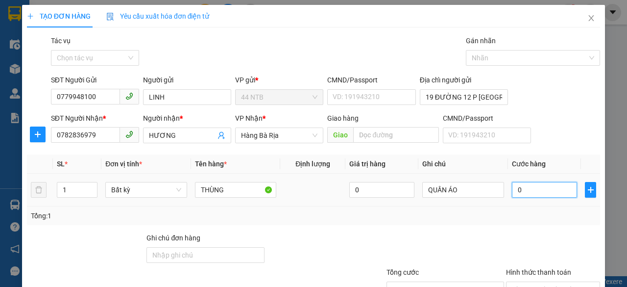
click at [531, 195] on input "0" at bounding box center [544, 190] width 65 height 16
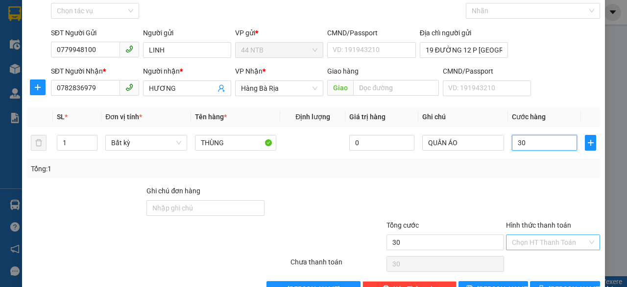
scroll to position [75, 0]
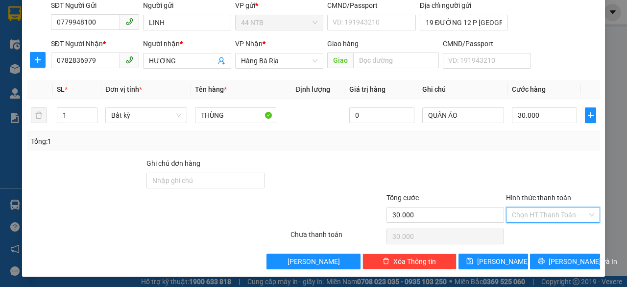
click at [558, 217] on input "Hình thức thanh toán" at bounding box center [549, 214] width 75 height 15
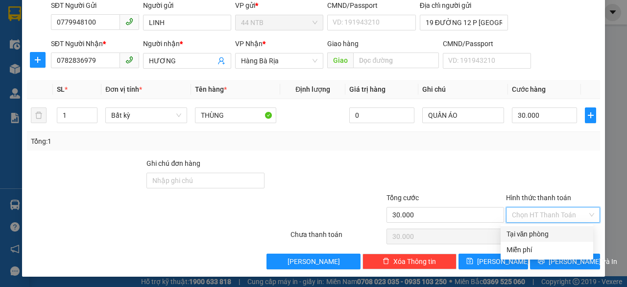
click at [565, 232] on div "Tại văn phòng" at bounding box center [547, 233] width 81 height 11
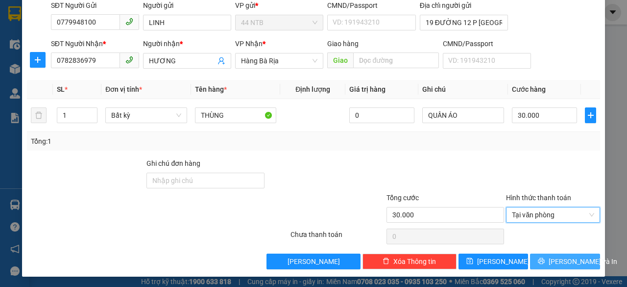
click at [572, 254] on button "[PERSON_NAME] và In" at bounding box center [565, 261] width 70 height 16
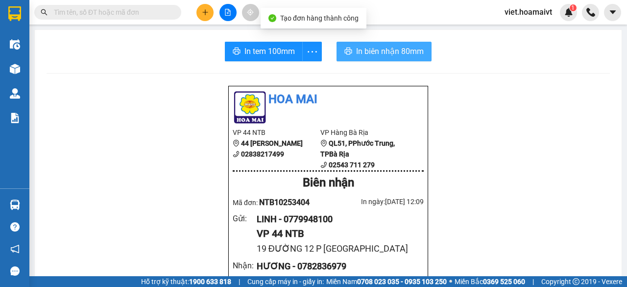
click at [394, 54] on span "In biên nhận 80mm" at bounding box center [390, 51] width 68 height 12
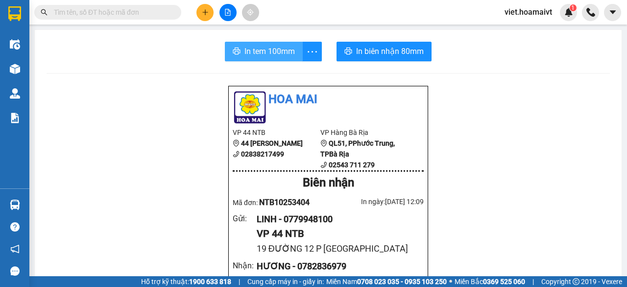
click at [265, 48] on span "In tem 100mm" at bounding box center [270, 51] width 50 height 12
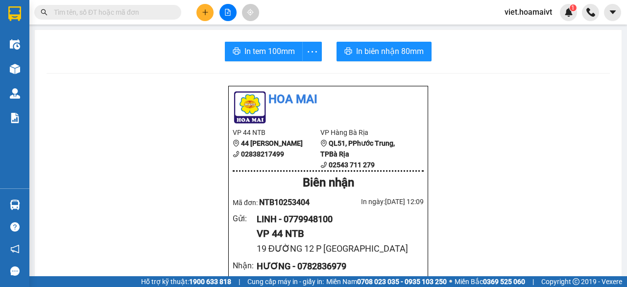
click at [202, 12] on icon "plus" at bounding box center [205, 12] width 7 height 7
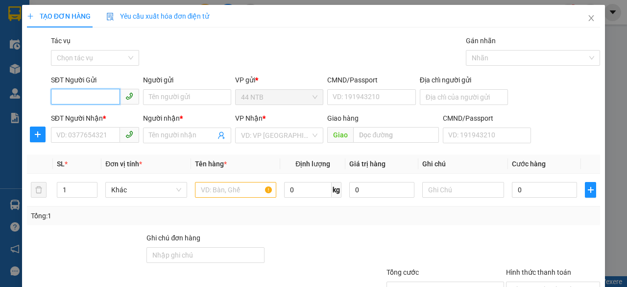
click at [88, 94] on input "SĐT Người Gửi" at bounding box center [85, 97] width 69 height 16
click at [112, 115] on div "0918054018 - Hiền" at bounding box center [93, 116] width 75 height 11
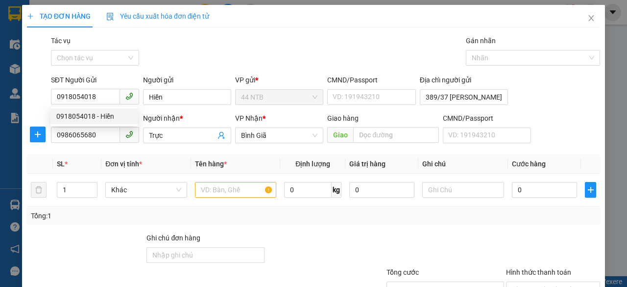
click at [223, 45] on div "Gói vận chuyển * Tiêu chuẩn Tác vụ Chọn tác vụ Gán nhãn Nhãn" at bounding box center [325, 52] width 553 height 34
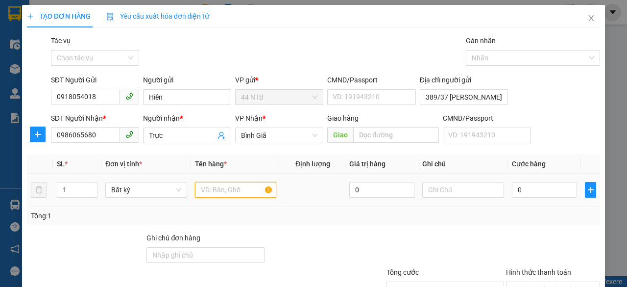
click at [249, 187] on input "text" at bounding box center [236, 190] width 82 height 16
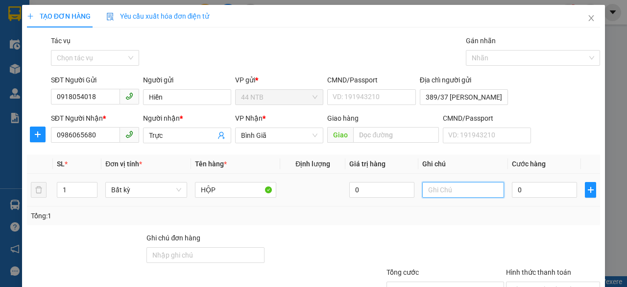
click at [428, 189] on input "text" at bounding box center [464, 190] width 82 height 16
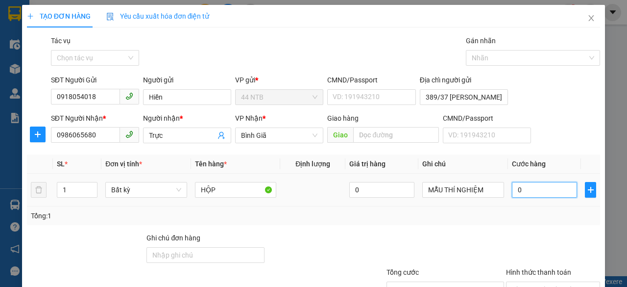
click at [547, 192] on input "0" at bounding box center [544, 190] width 65 height 16
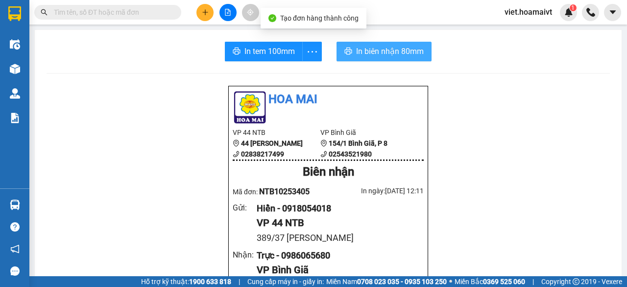
click at [377, 47] on span "In biên nhận 80mm" at bounding box center [390, 51] width 68 height 12
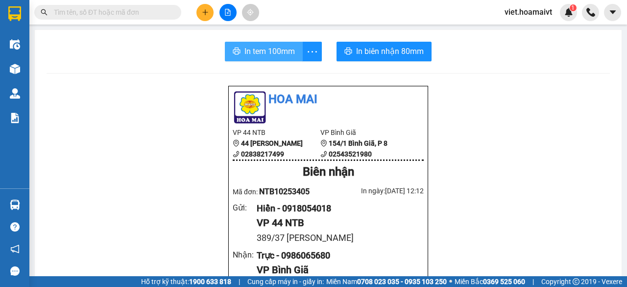
click at [245, 57] on span "In tem 100mm" at bounding box center [270, 51] width 50 height 12
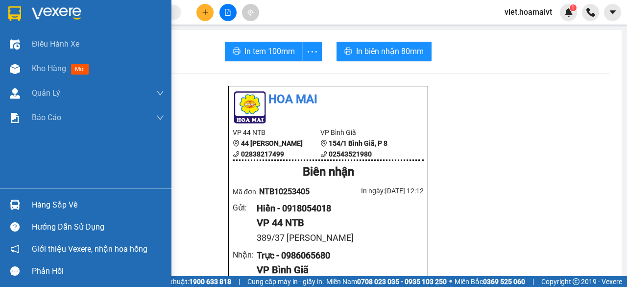
click at [39, 3] on div at bounding box center [86, 16] width 172 height 32
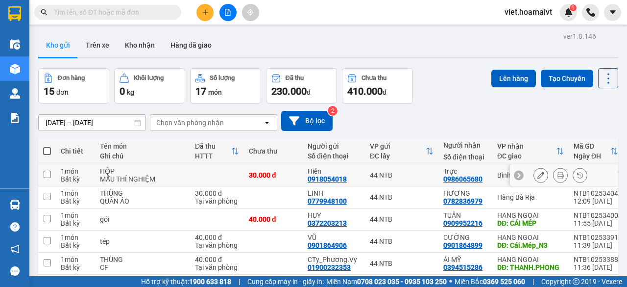
click at [538, 176] on icon at bounding box center [541, 175] width 7 height 7
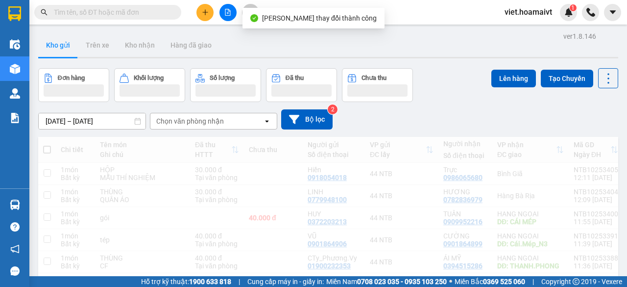
click at [513, 119] on div "[DATE] – [DATE] Press the down arrow key to interact with the calendar and sele…" at bounding box center [328, 119] width 580 height 20
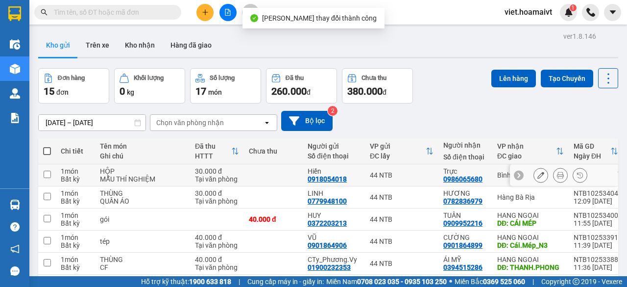
click at [388, 175] on div "44 NTB" at bounding box center [402, 175] width 64 height 8
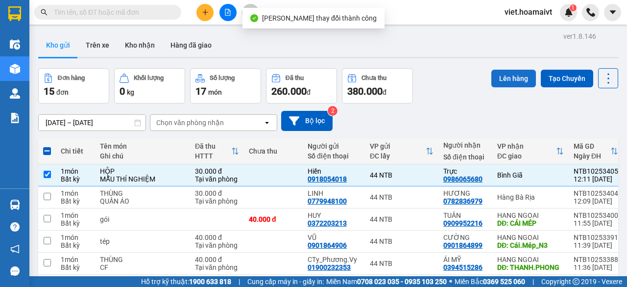
click at [497, 75] on button "Lên hàng" at bounding box center [514, 79] width 45 height 18
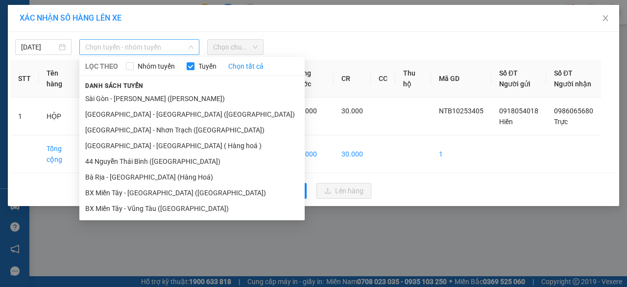
click at [144, 42] on span "Chọn tuyến - nhóm tuyến" at bounding box center [139, 47] width 108 height 15
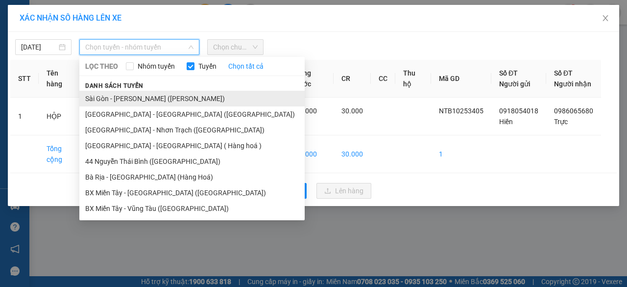
click at [155, 99] on li "Sài Gòn - [PERSON_NAME] ([PERSON_NAME])" at bounding box center [192, 99] width 226 height 16
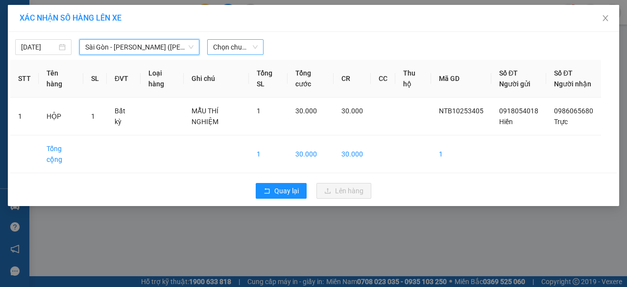
click at [236, 44] on span "Chọn chuyến" at bounding box center [235, 47] width 45 height 15
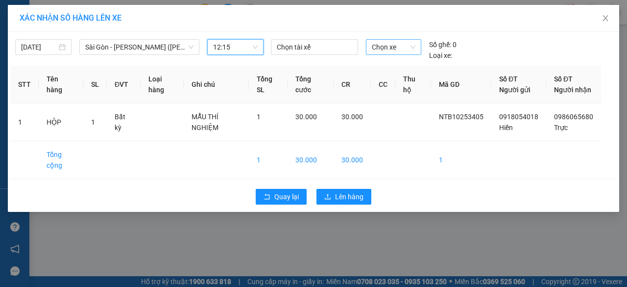
click at [410, 47] on span "Chọn xe" at bounding box center [394, 47] width 44 height 15
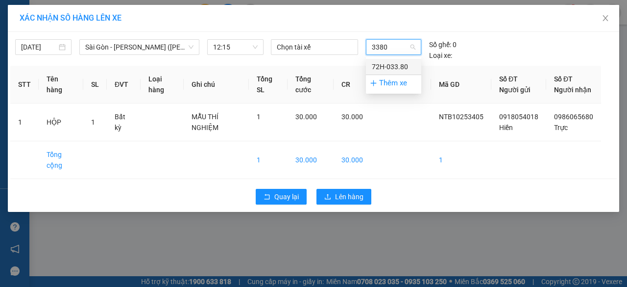
click at [405, 63] on div "72H-033.80" at bounding box center [394, 66] width 44 height 11
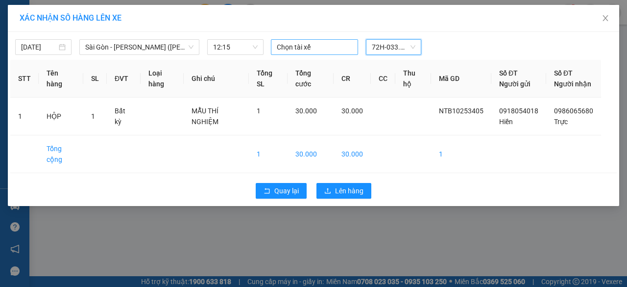
click at [301, 48] on div at bounding box center [315, 47] width 82 height 12
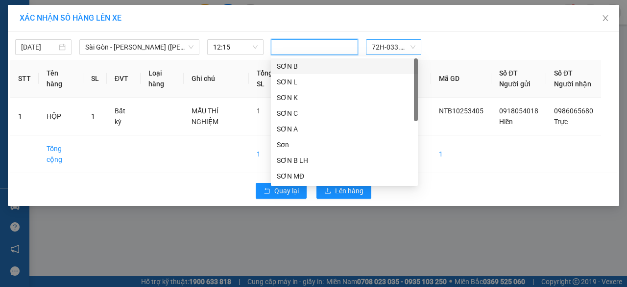
click at [441, 41] on div "SON 72H-033.80" at bounding box center [394, 47] width 254 height 16
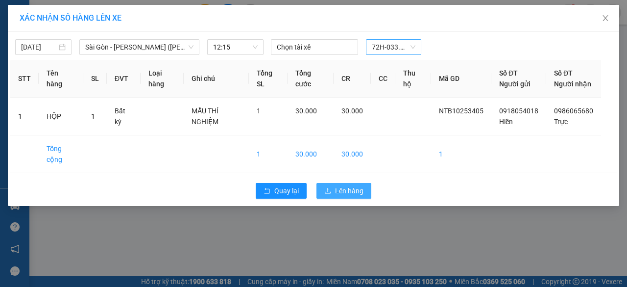
click at [353, 196] on span "Lên hàng" at bounding box center [349, 190] width 28 height 11
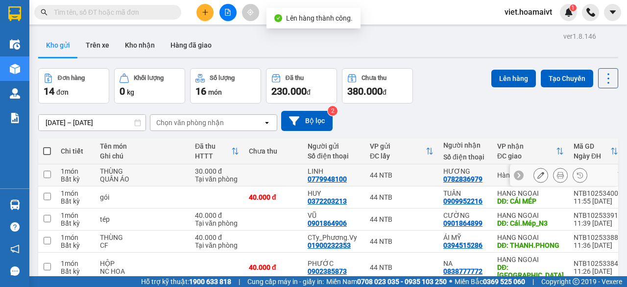
click at [414, 182] on td "44 NTB" at bounding box center [402, 175] width 74 height 22
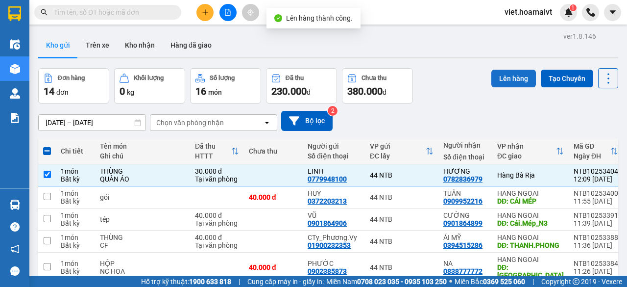
click at [493, 77] on button "Lên hàng" at bounding box center [514, 79] width 45 height 18
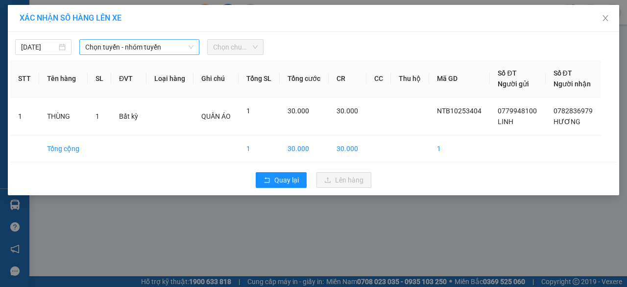
click at [155, 46] on span "Chọn tuyến - nhóm tuyến" at bounding box center [139, 47] width 108 height 15
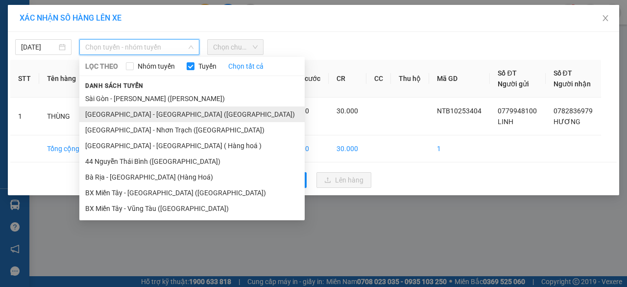
click at [154, 112] on li "[GEOGRAPHIC_DATA] - [GEOGRAPHIC_DATA] ([GEOGRAPHIC_DATA])" at bounding box center [192, 114] width 226 height 16
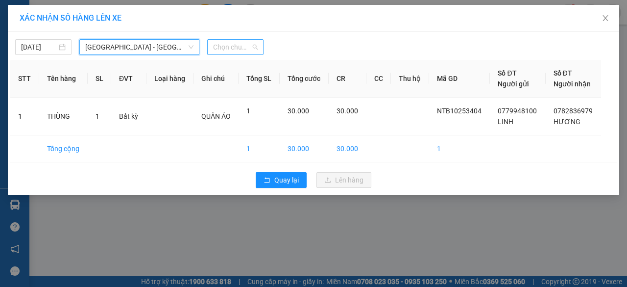
click at [245, 47] on span "Chọn chuyến" at bounding box center [235, 47] width 45 height 15
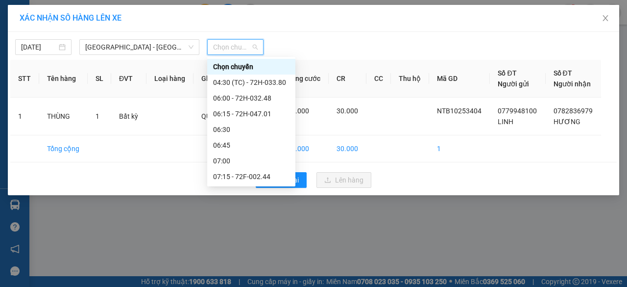
click at [236, 43] on span "Chọn chuyến" at bounding box center [235, 47] width 45 height 15
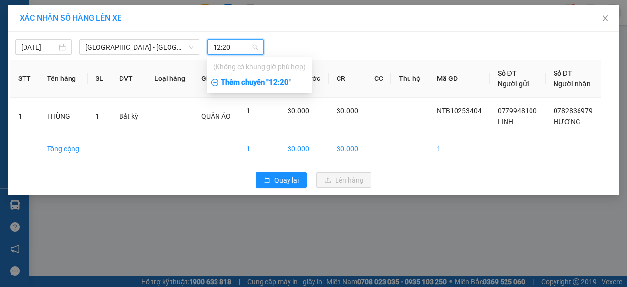
click at [284, 81] on div "Thêm chuyến " 12:20 "" at bounding box center [259, 83] width 104 height 17
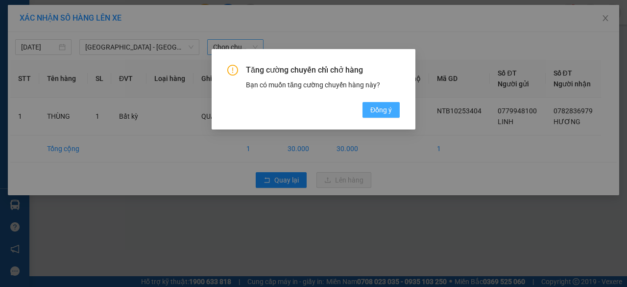
click at [383, 108] on span "Đồng ý" at bounding box center [382, 109] width 22 height 11
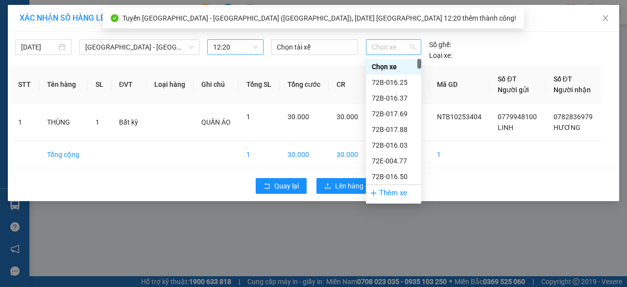
click at [406, 44] on span "Chọn xe" at bounding box center [394, 47] width 44 height 15
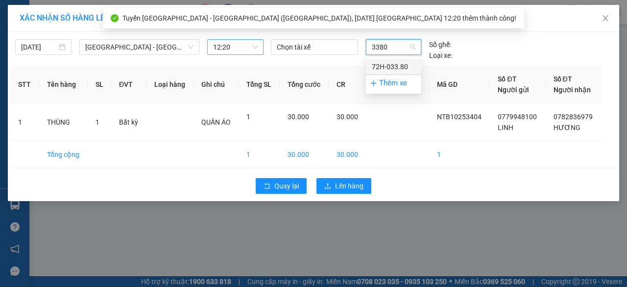
click at [403, 69] on div "72H-033.80" at bounding box center [394, 66] width 44 height 11
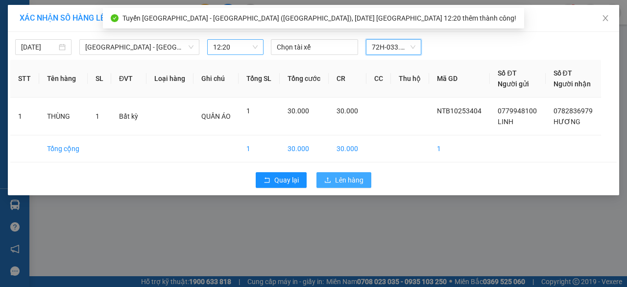
click at [348, 182] on span "Lên hàng" at bounding box center [349, 180] width 28 height 11
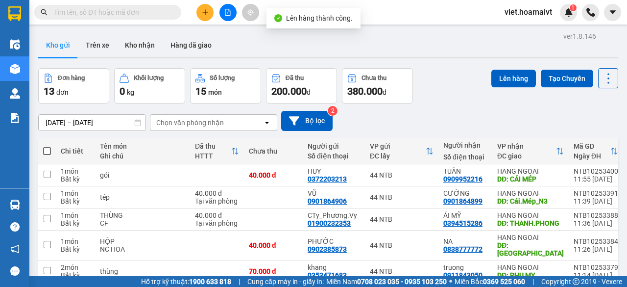
click at [455, 116] on div "[DATE] – [DATE] Press the down arrow key to interact with the calendar and sele…" at bounding box center [328, 121] width 580 height 20
click at [452, 111] on div "[DATE] – [DATE] Press the down arrow key to interact with the calendar and sele…" at bounding box center [328, 121] width 580 height 20
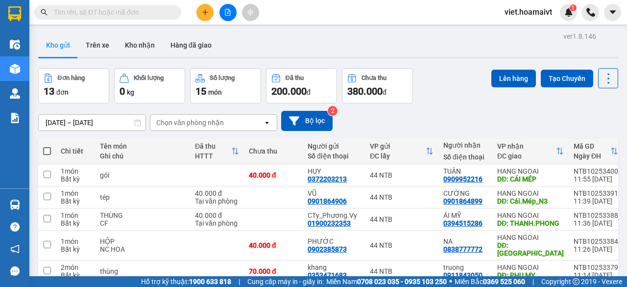
click at [484, 103] on div "[DATE] – [DATE] Press the down arrow key to interact with the calendar and sele…" at bounding box center [328, 120] width 580 height 35
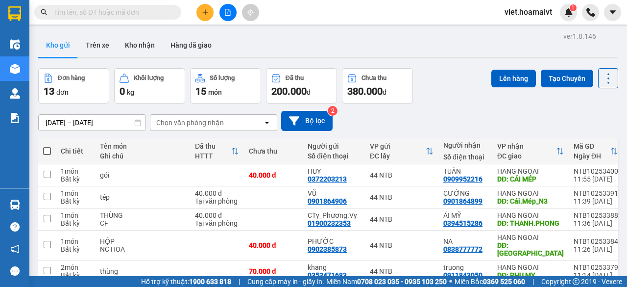
click at [484, 103] on div "[DATE] – [DATE] Press the down arrow key to interact with the calendar and sele…" at bounding box center [328, 120] width 580 height 35
